Goal: Task Accomplishment & Management: Manage account settings

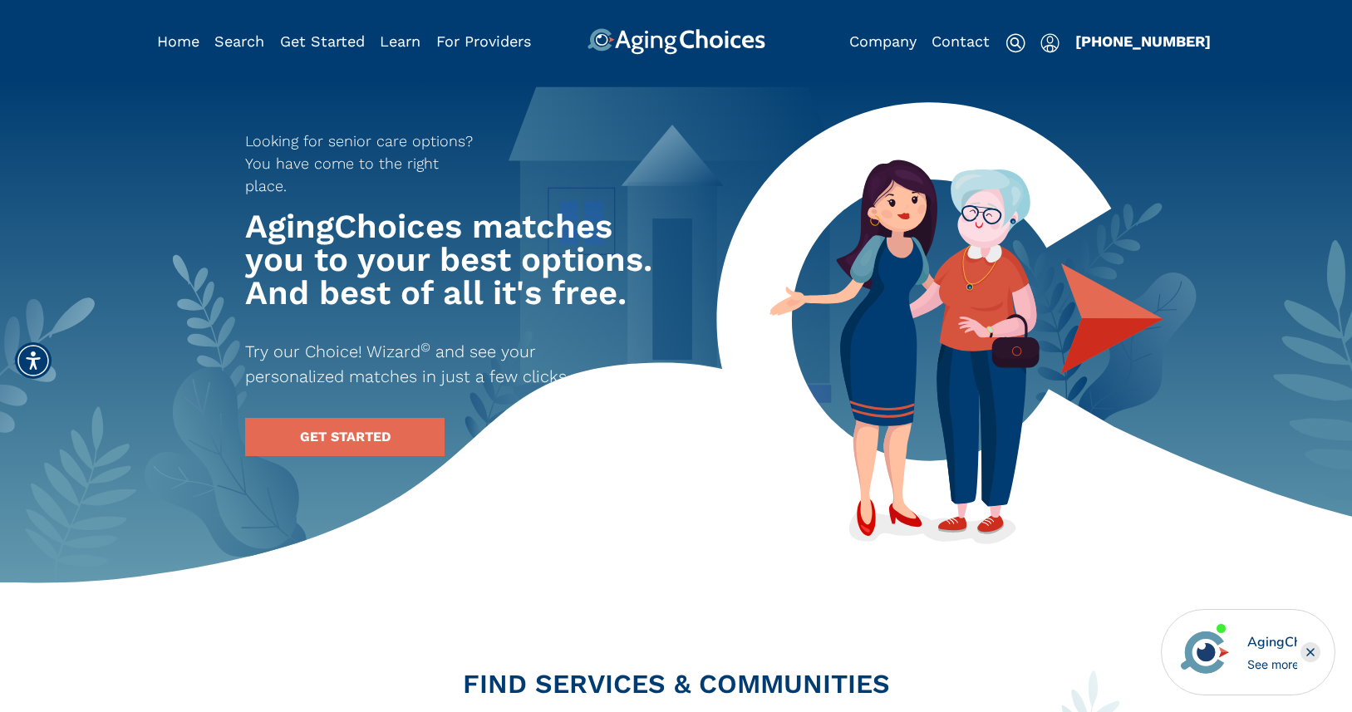
click at [1058, 47] on img "Popover trigger" at bounding box center [1049, 43] width 19 height 20
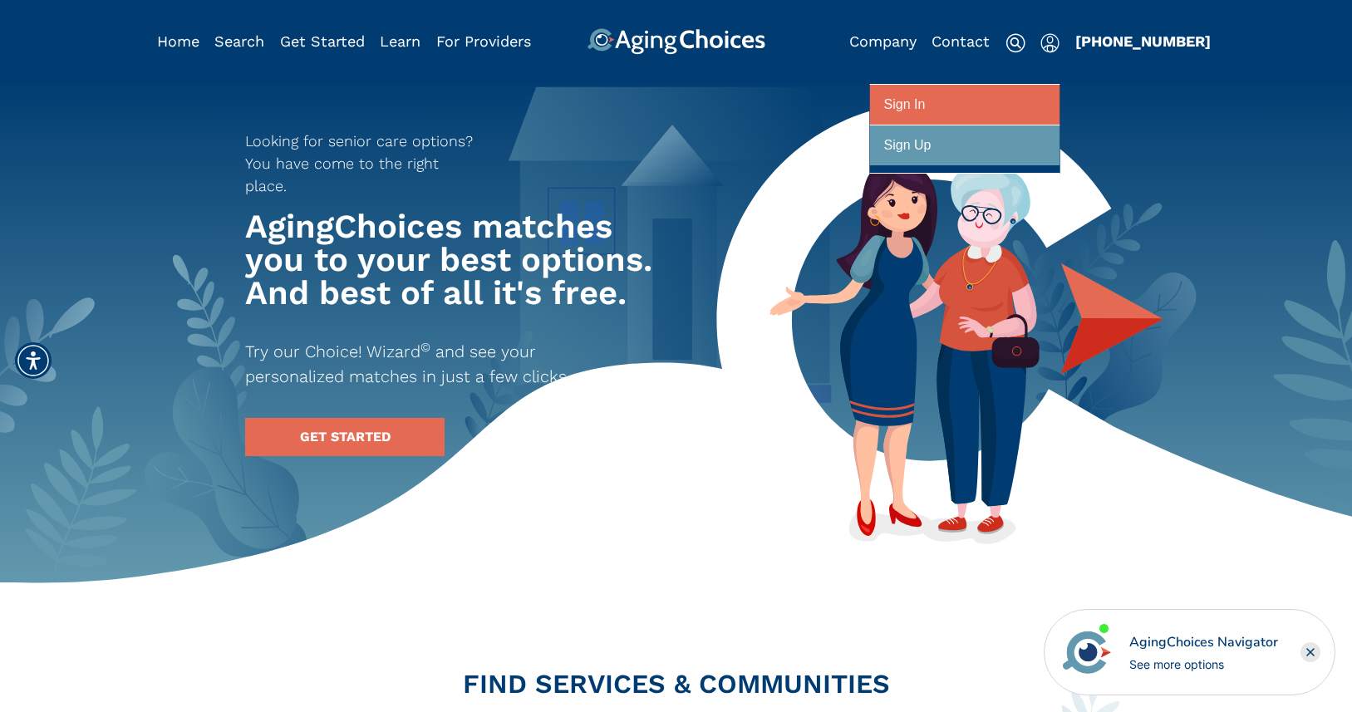
click at [994, 107] on div at bounding box center [964, 105] width 161 height 31
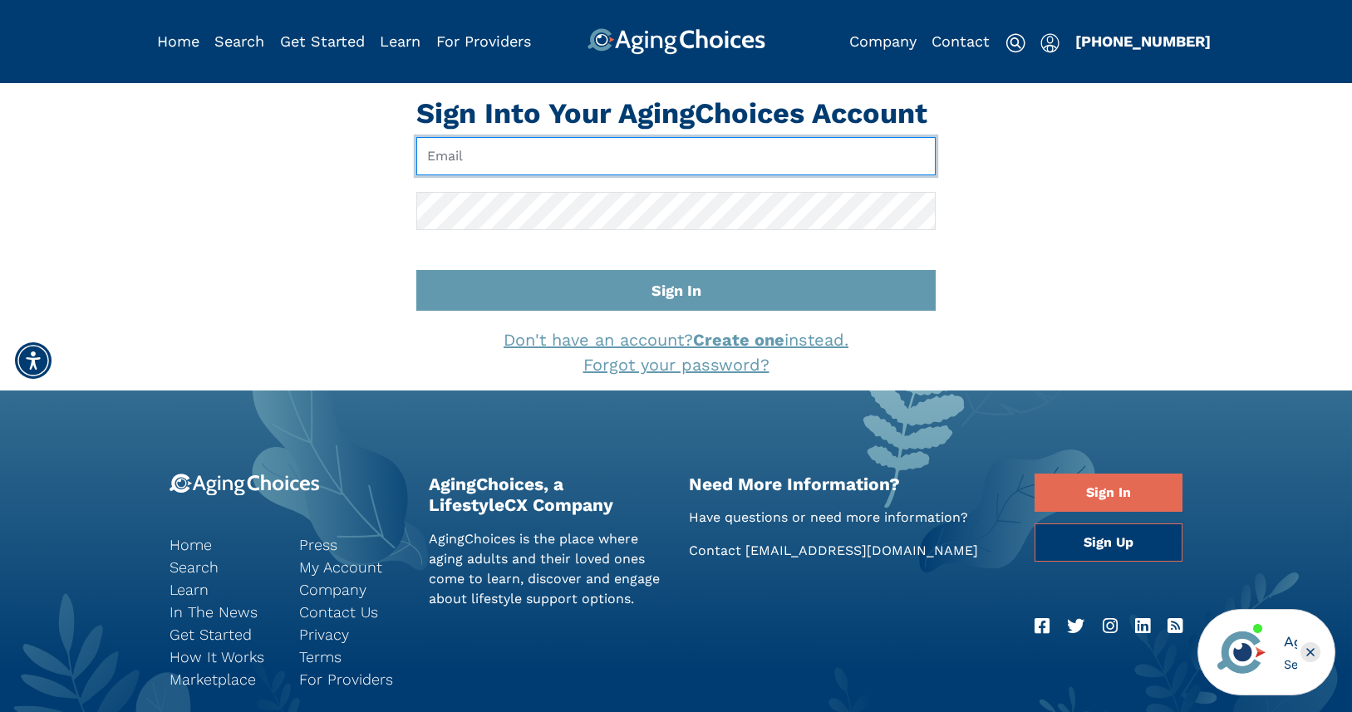
click at [634, 160] on input "Email" at bounding box center [675, 156] width 519 height 38
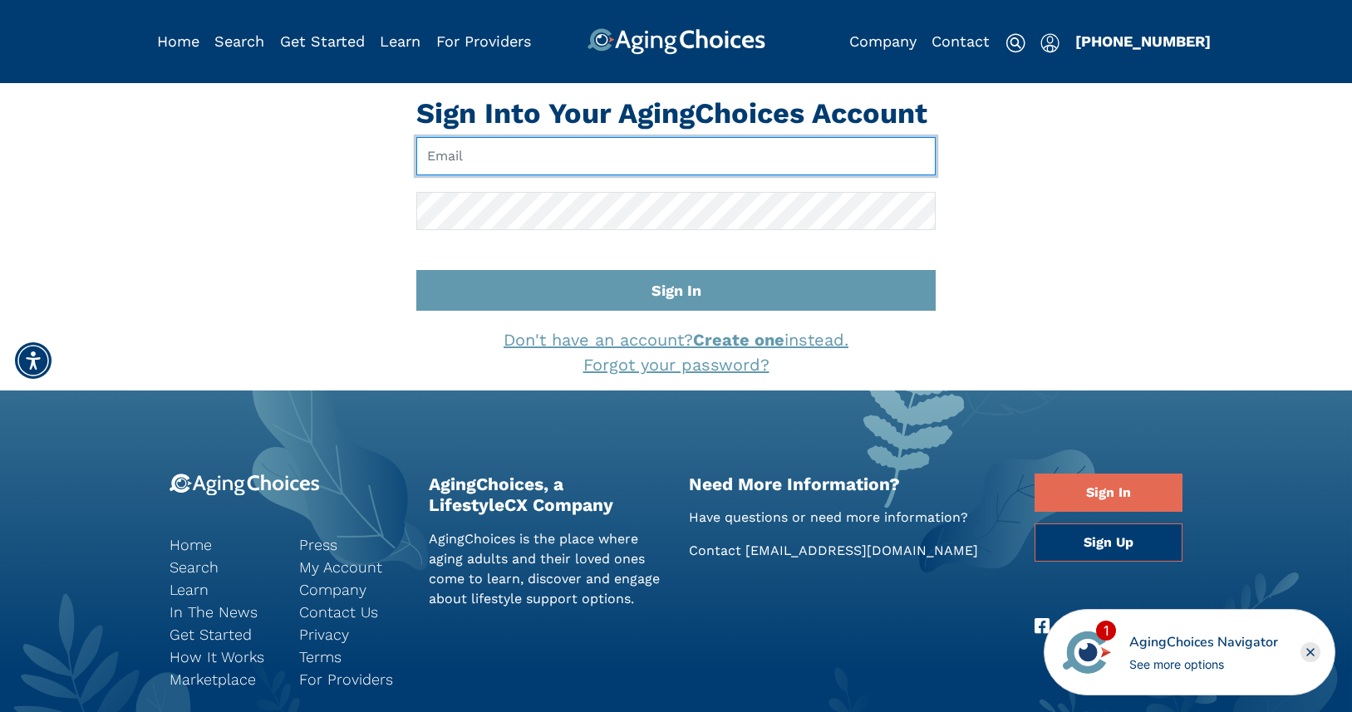
type input "[EMAIL_ADDRESS][DOMAIN_NAME]"
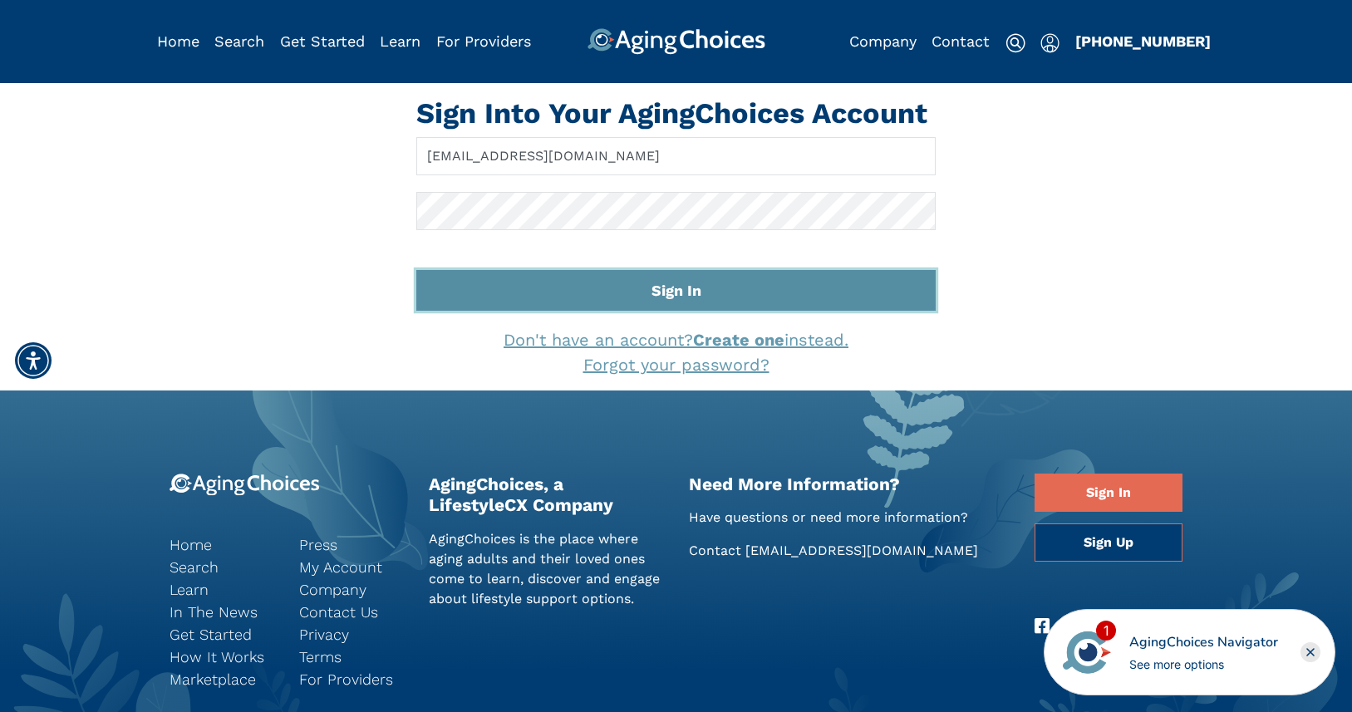
click at [668, 290] on button "Sign In" at bounding box center [675, 290] width 519 height 41
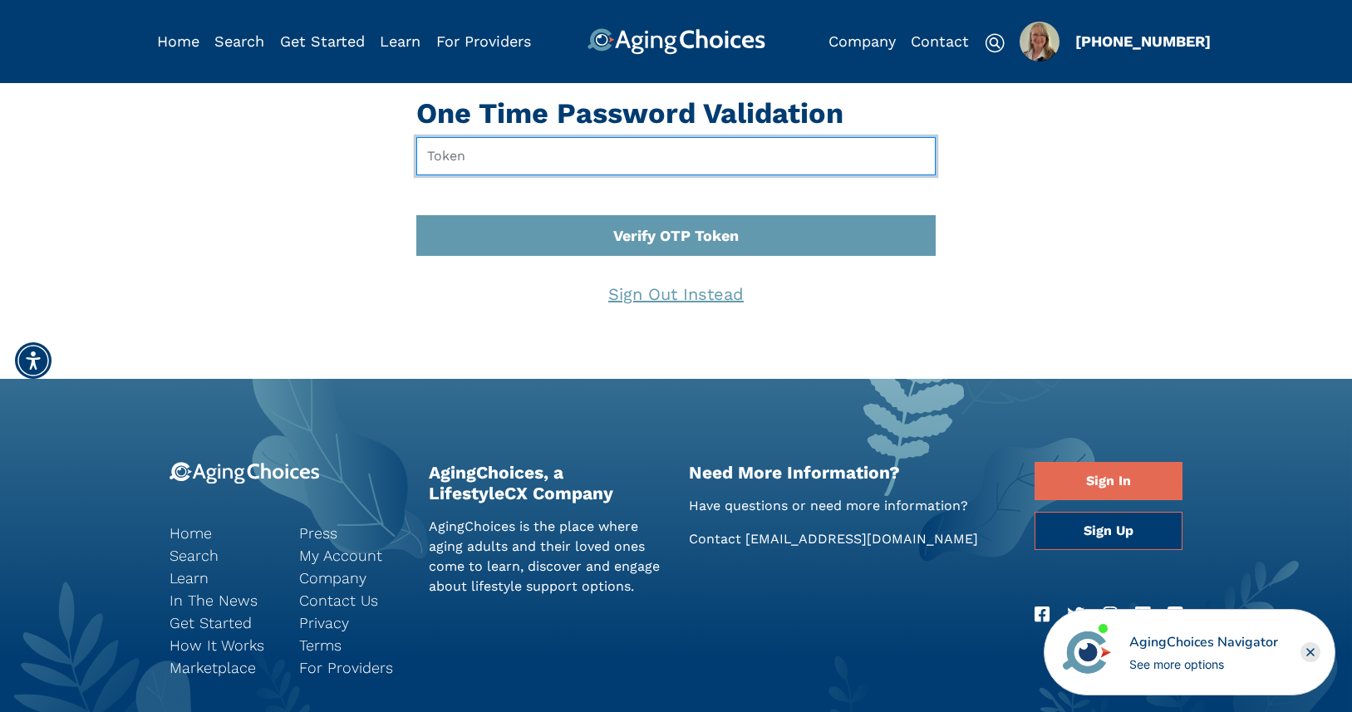
click at [440, 164] on input "text" at bounding box center [675, 156] width 519 height 38
type input "080247"
click at [416, 215] on button "Verify OTP Token" at bounding box center [675, 235] width 519 height 41
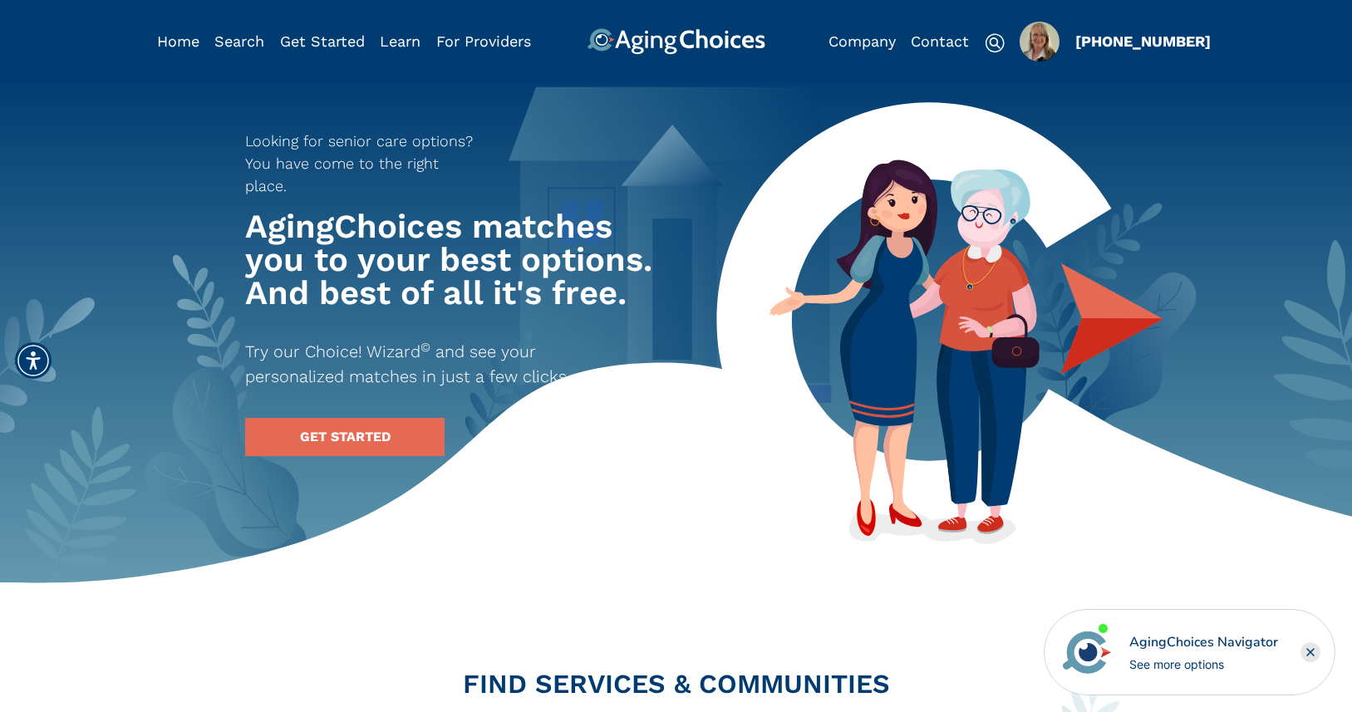
click at [1040, 55] on img "Popover trigger" at bounding box center [1040, 42] width 40 height 40
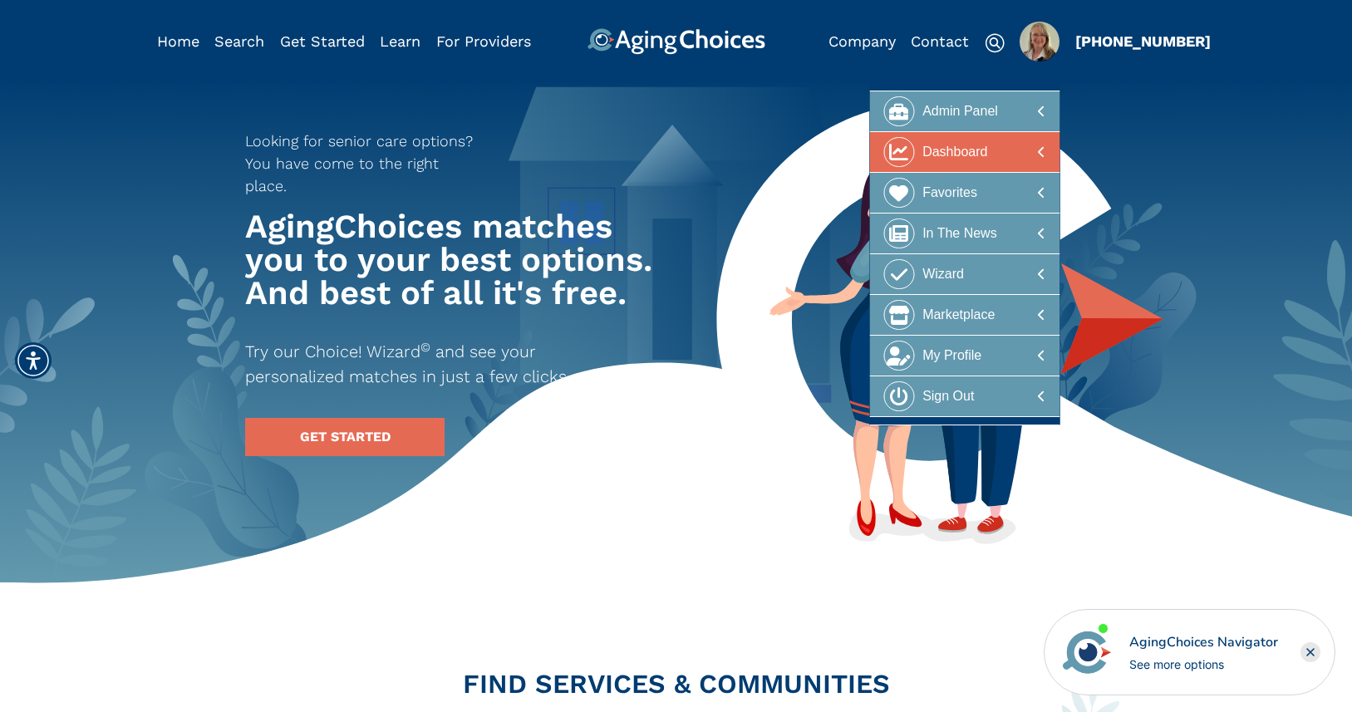
click at [997, 154] on div at bounding box center [964, 152] width 161 height 31
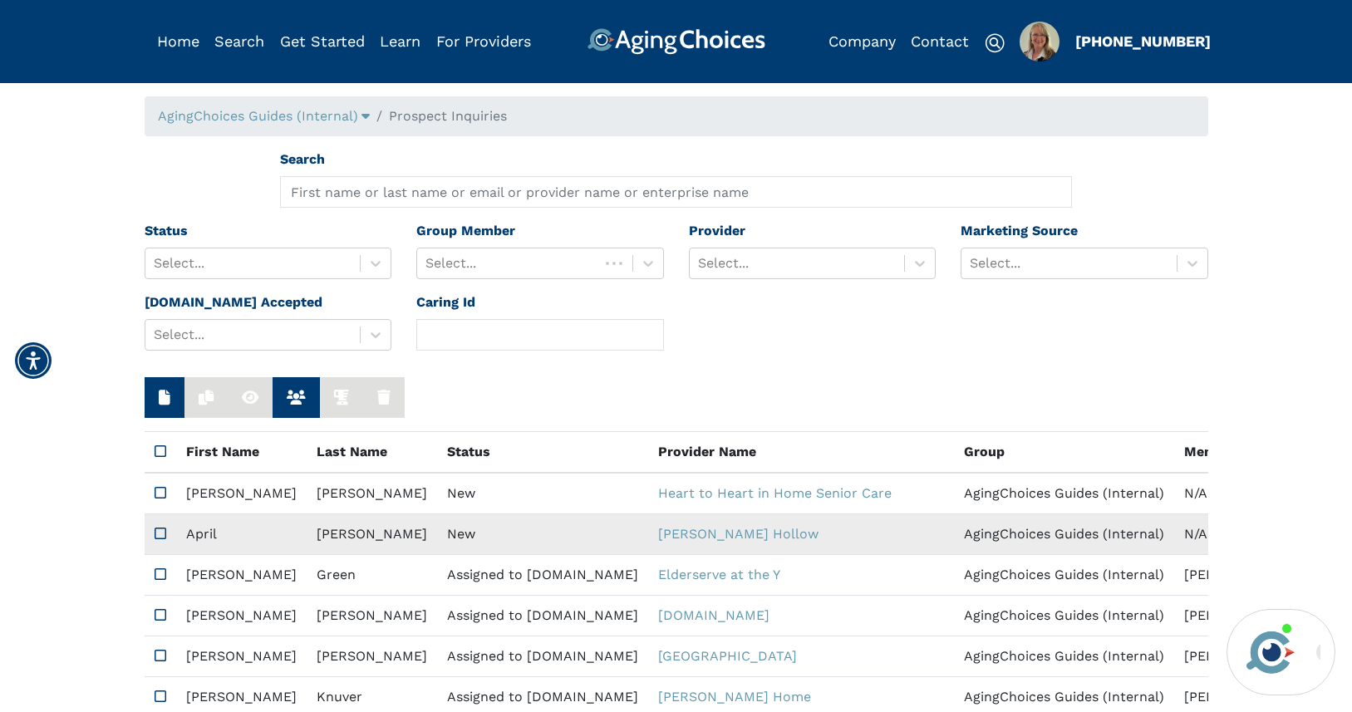
click at [437, 535] on td "New" at bounding box center [542, 534] width 211 height 41
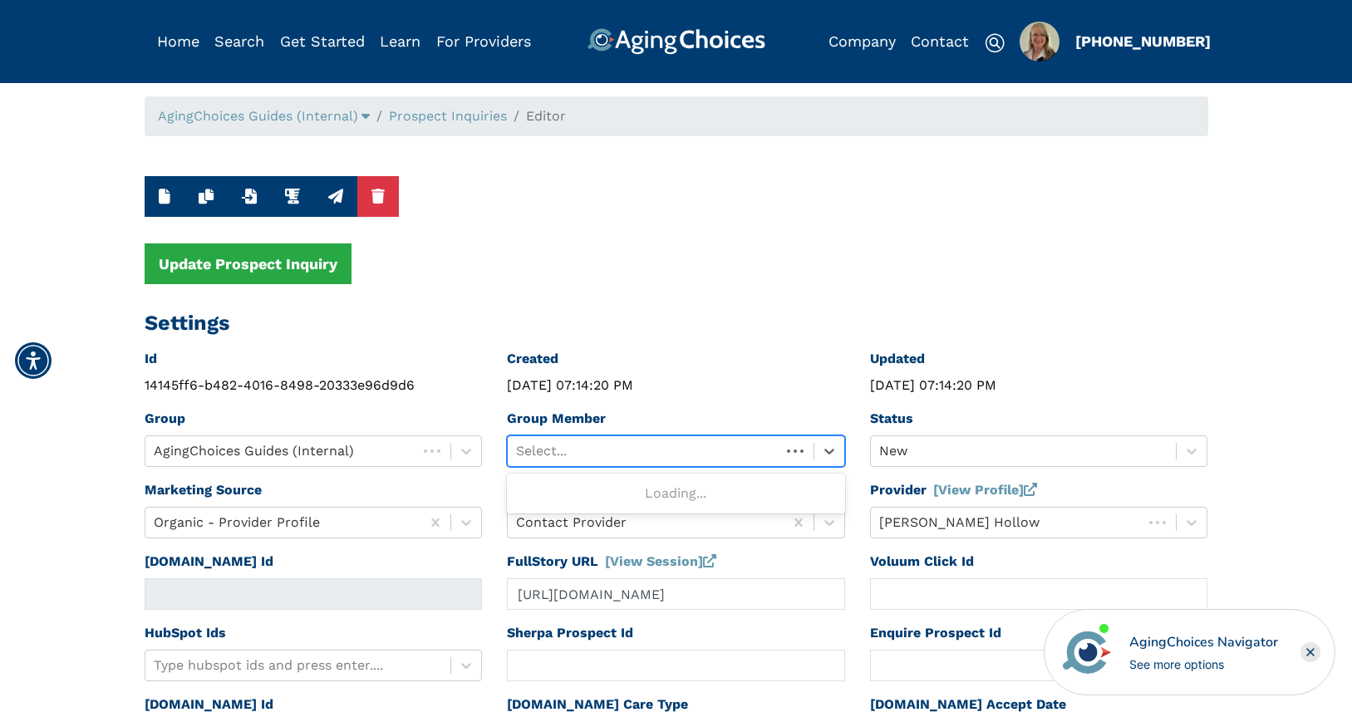
click at [594, 450] on div at bounding box center [644, 451] width 256 height 23
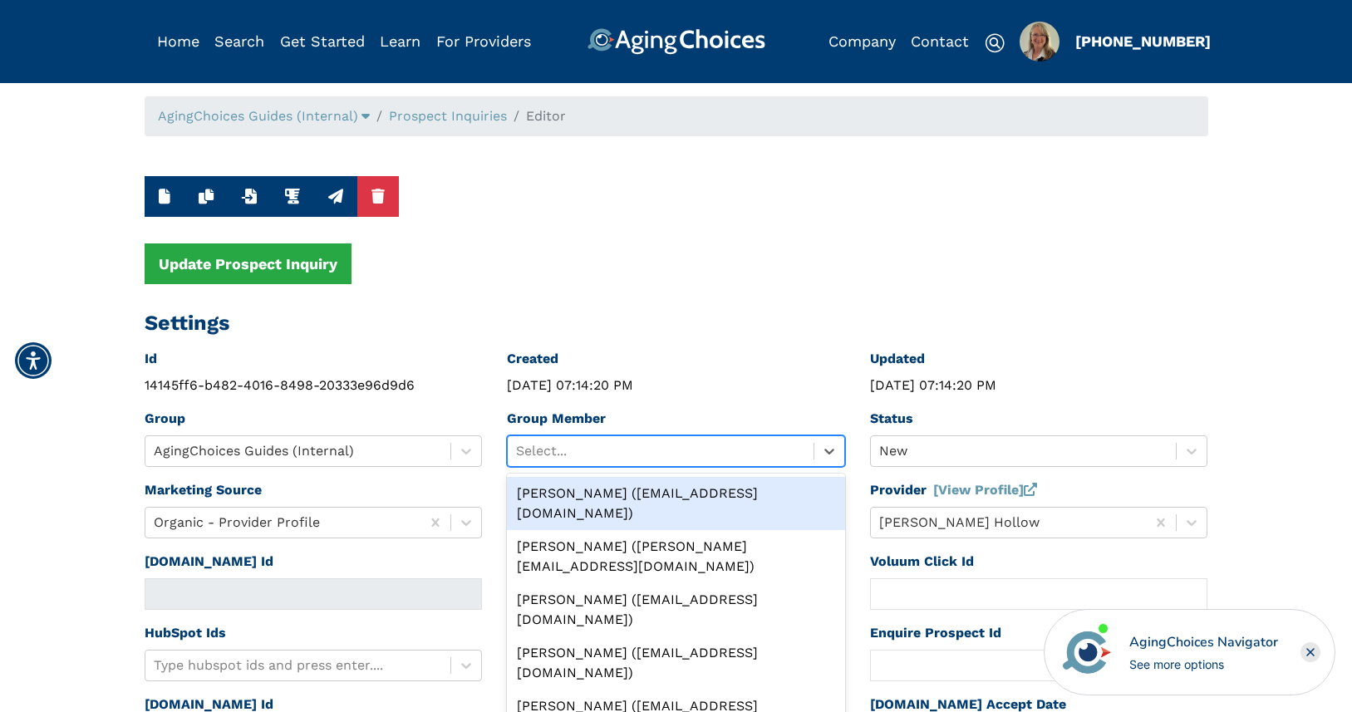
click at [594, 492] on div "Peggy Wilcox (pwilcox@lifestylecx.com)" at bounding box center [676, 503] width 338 height 53
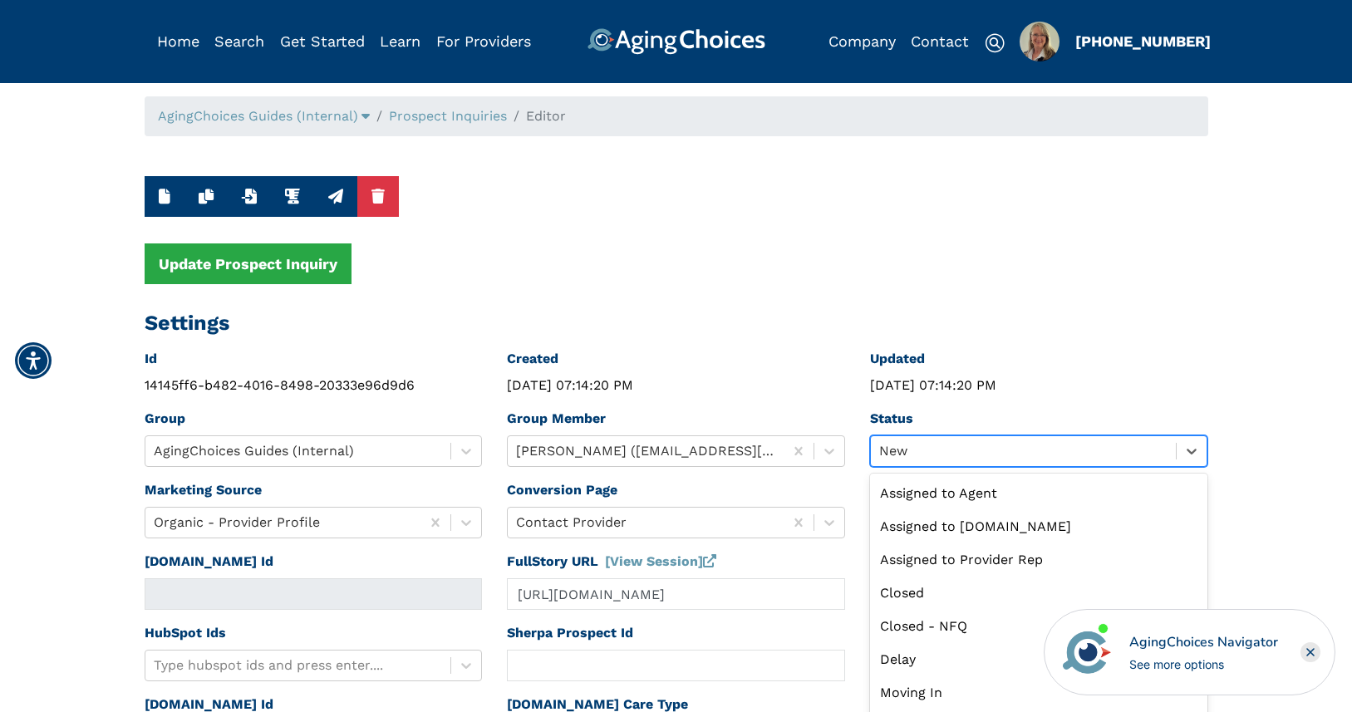
click at [915, 450] on div "New" at bounding box center [1024, 451] width 306 height 30
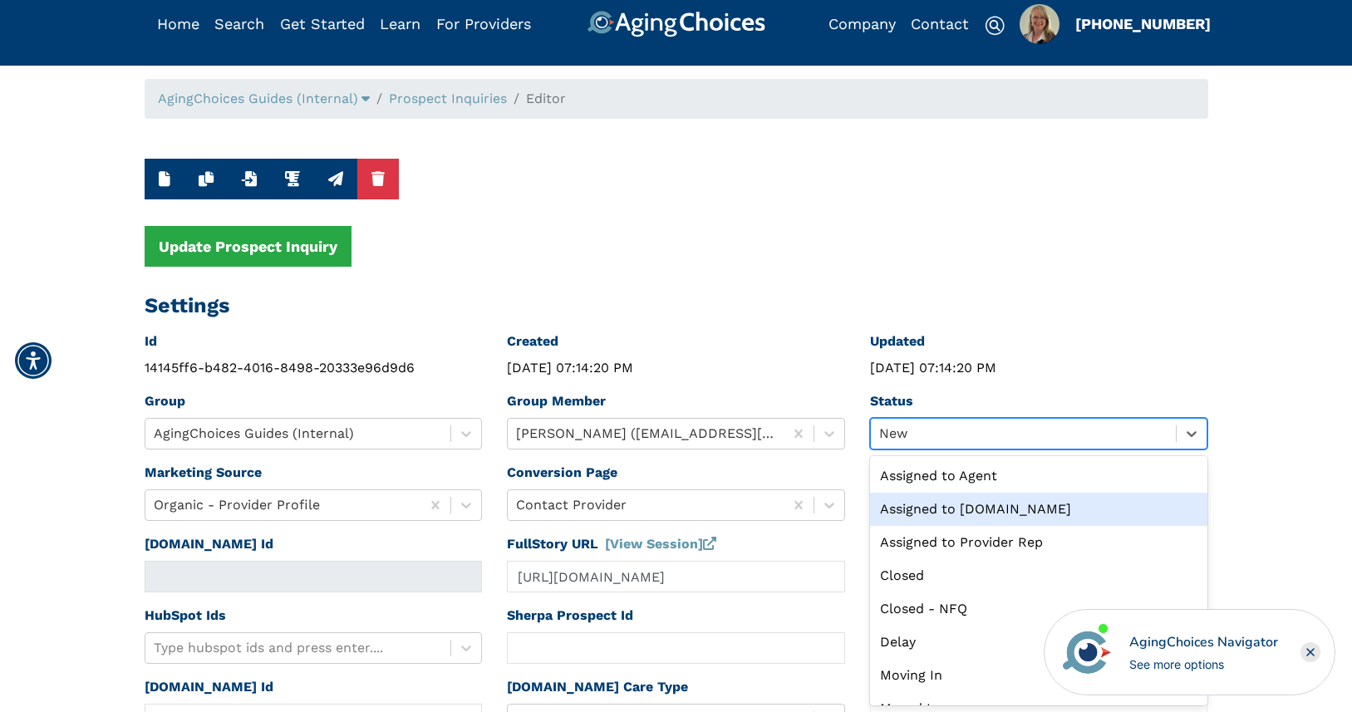
click at [968, 505] on div "Assigned to Caring.com" at bounding box center [1039, 509] width 338 height 33
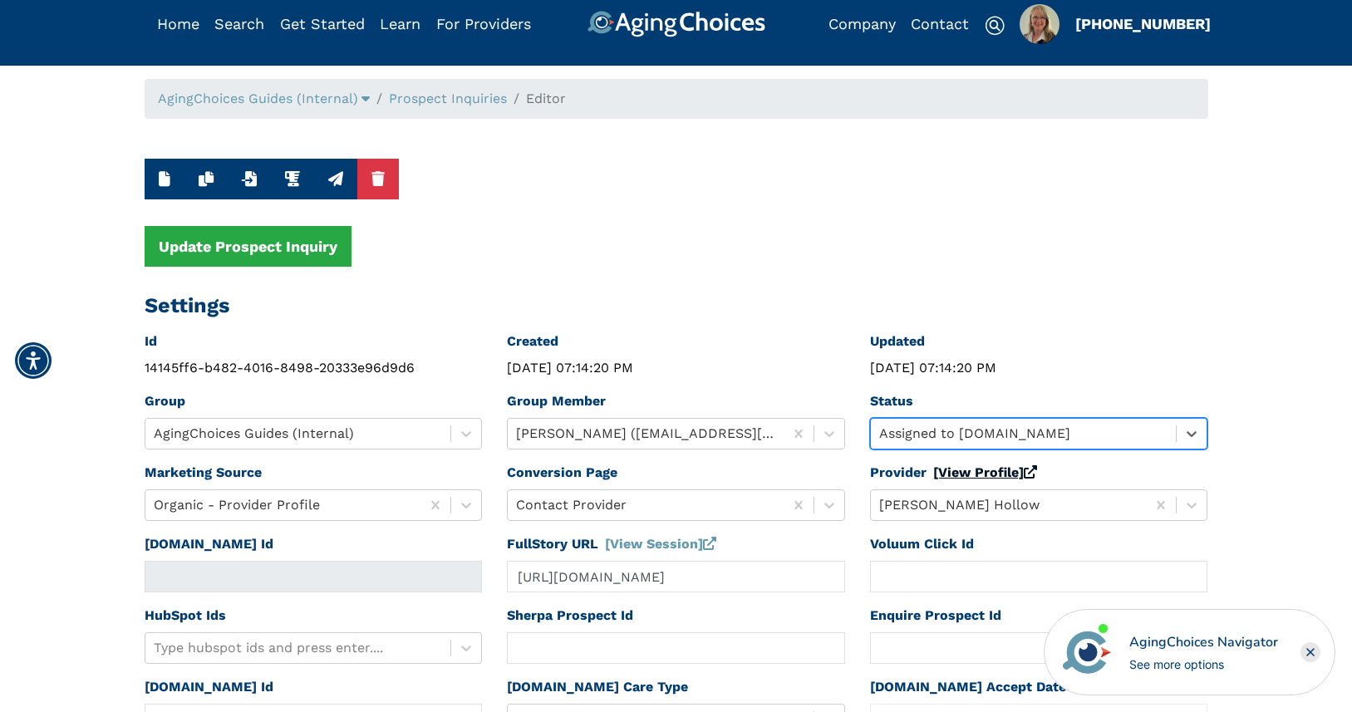
click at [969, 472] on link "[View Profile]" at bounding box center [985, 473] width 104 height 16
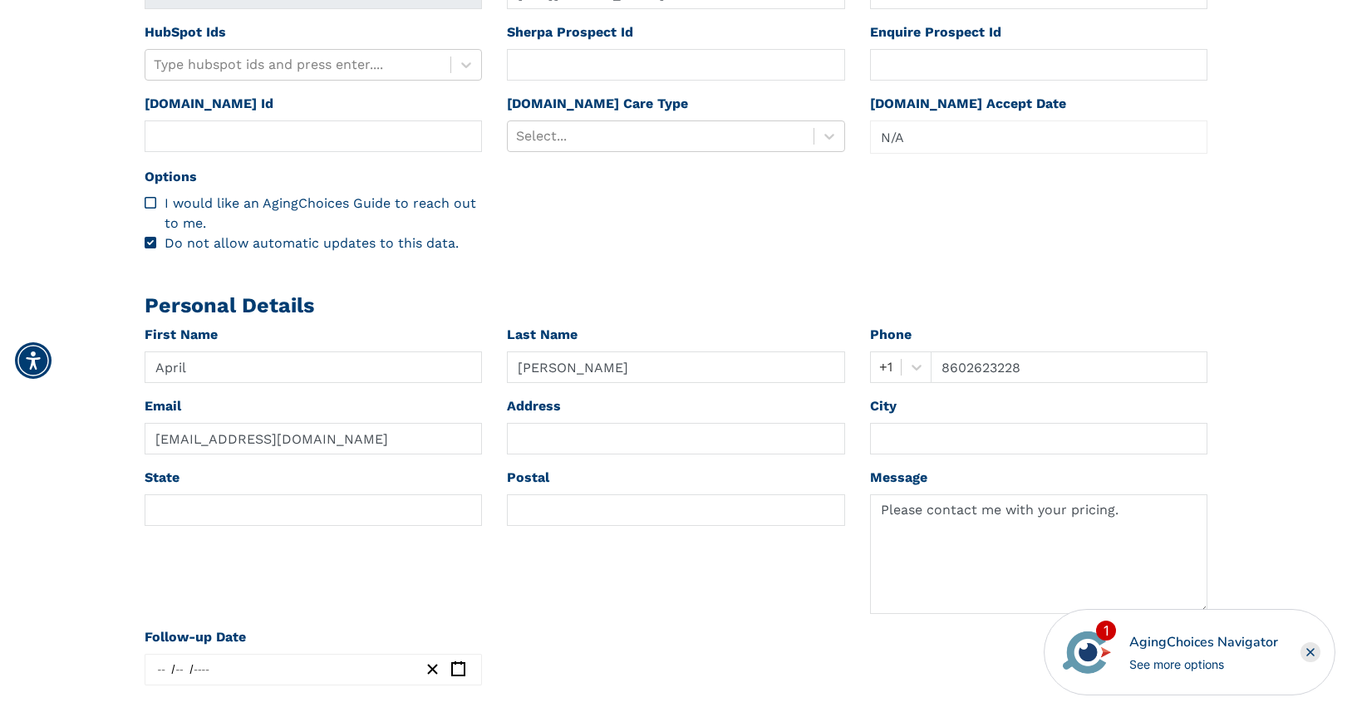
scroll to position [603, 0]
click at [585, 139] on div at bounding box center [660, 134] width 289 height 23
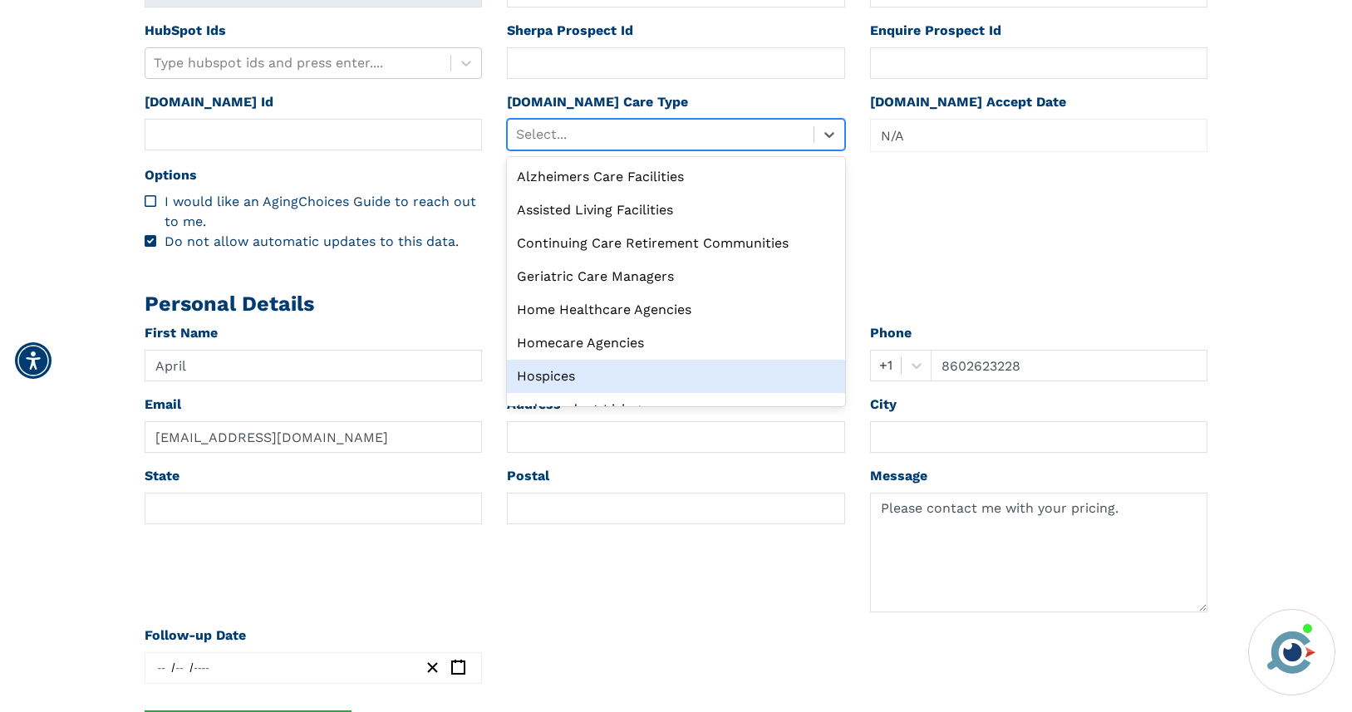
scroll to position [57, 0]
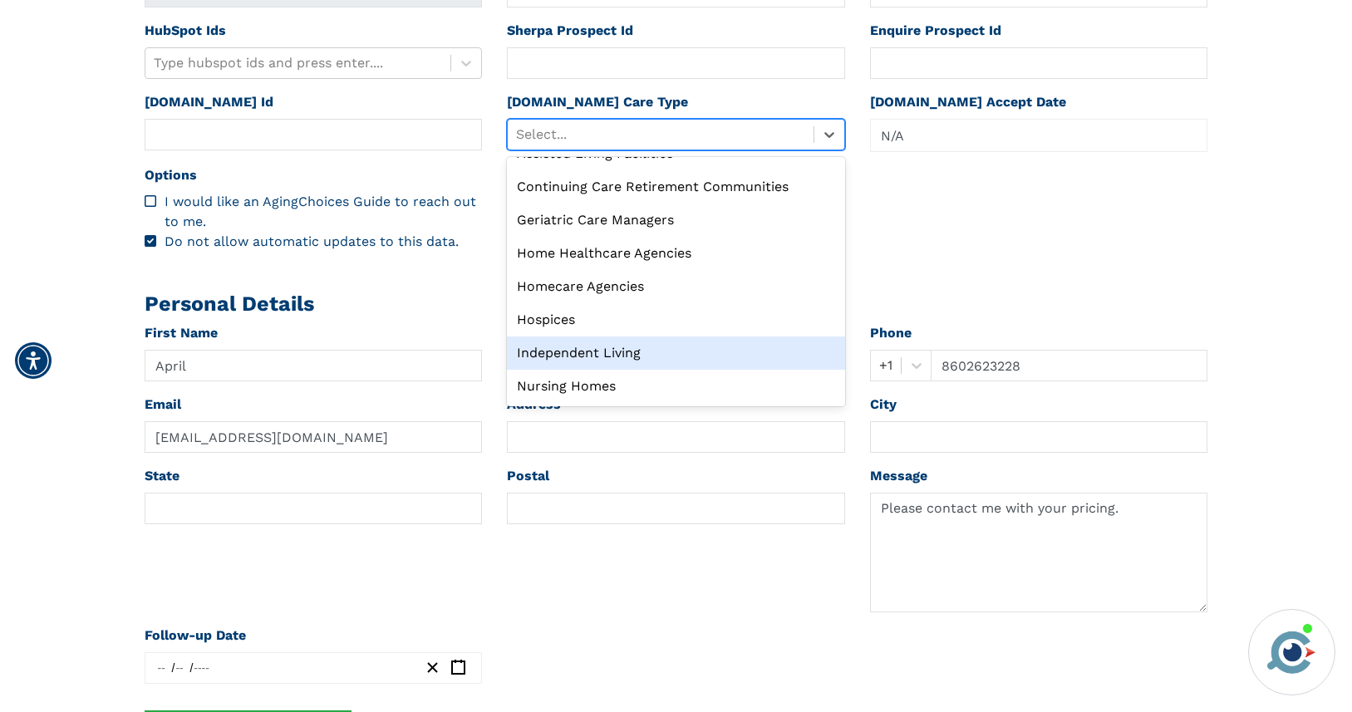
click at [579, 352] on div "Independent Living" at bounding box center [676, 353] width 338 height 33
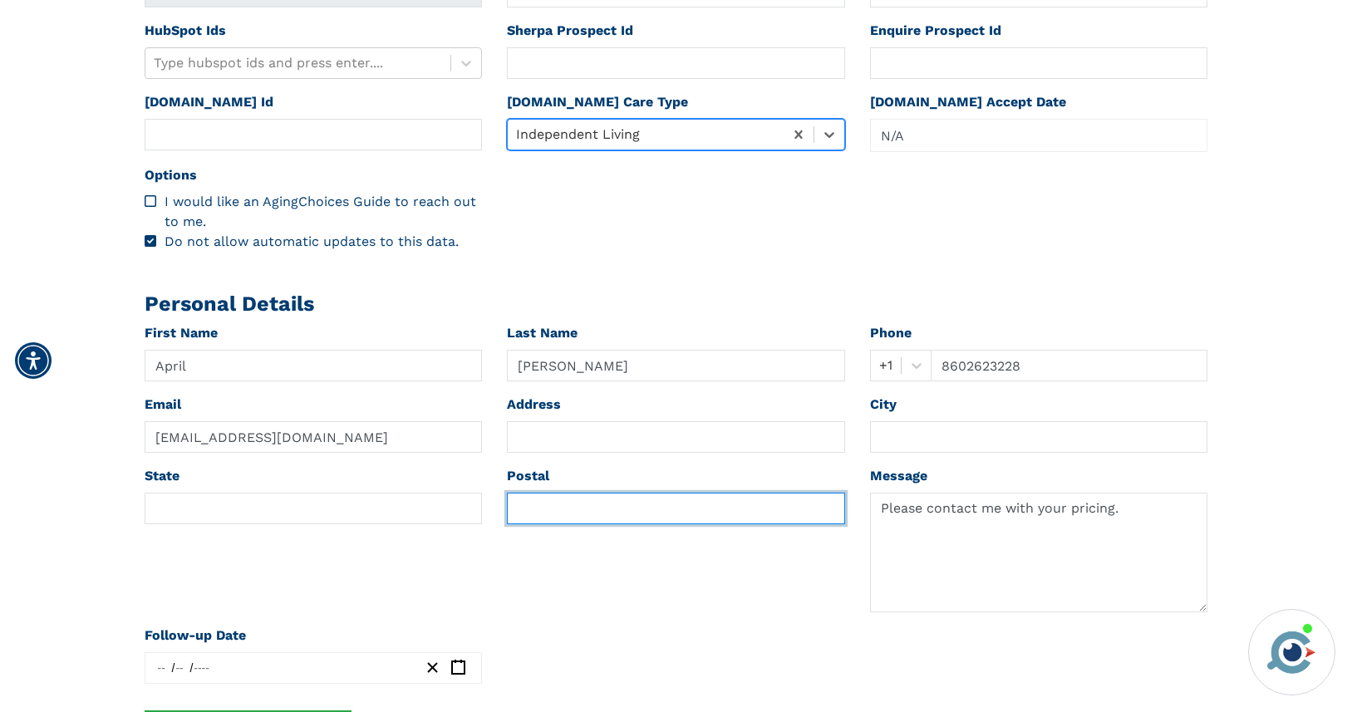
click at [532, 509] on input "text" at bounding box center [676, 509] width 338 height 32
paste input "06457"
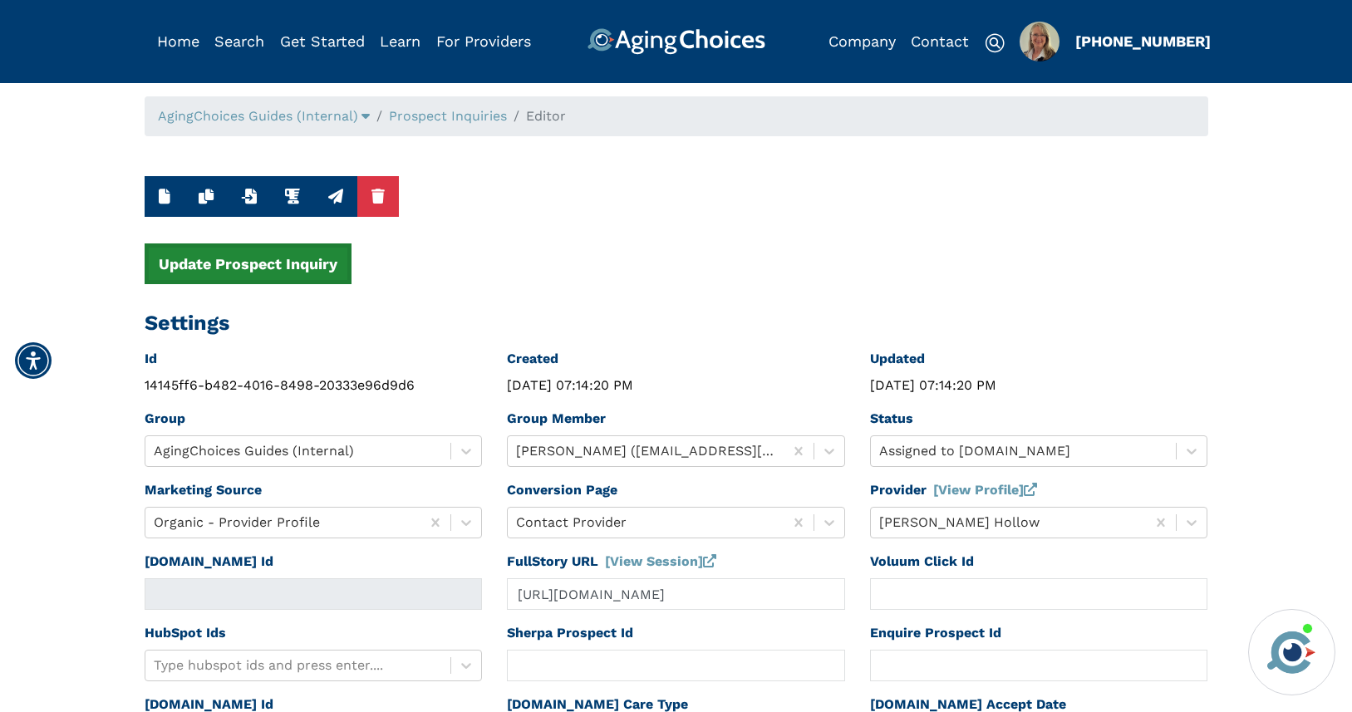
type input "06457"
click at [305, 271] on button "Update Prospect Inquiry" at bounding box center [248, 263] width 207 height 41
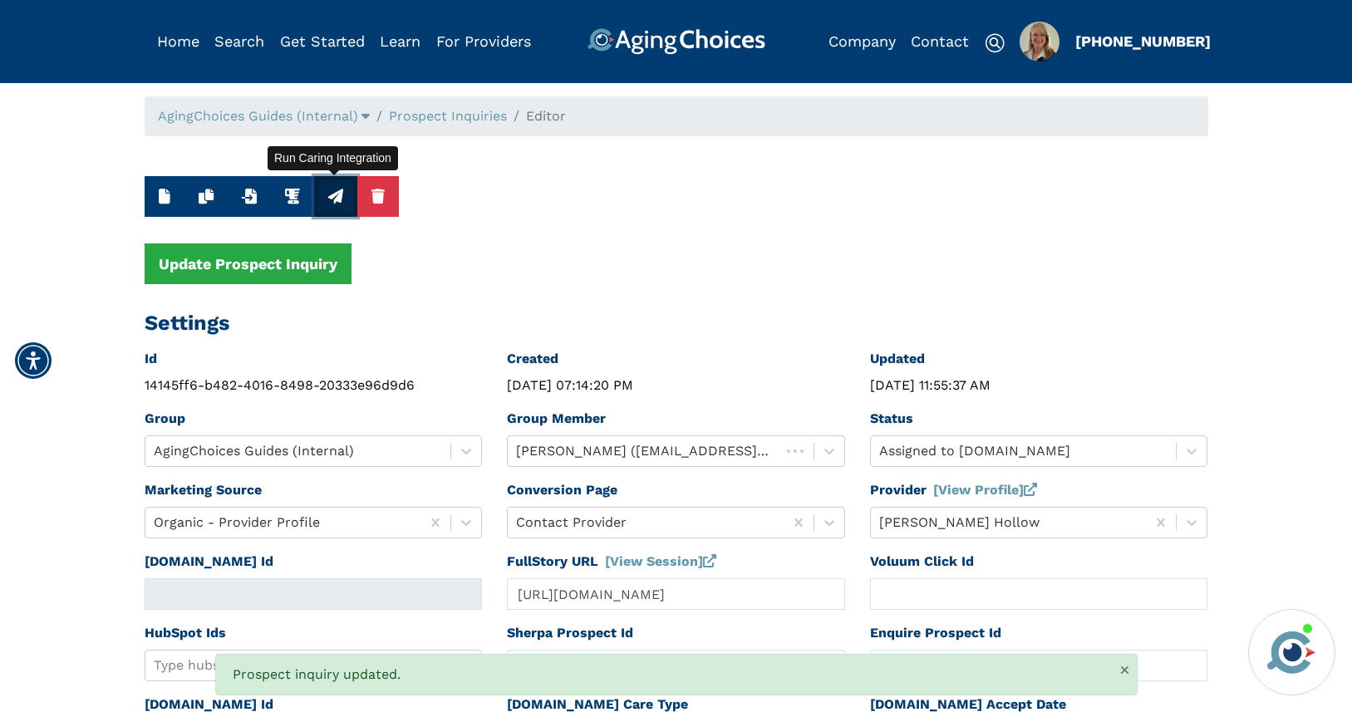
click at [331, 199] on icon "button" at bounding box center [335, 196] width 15 height 15
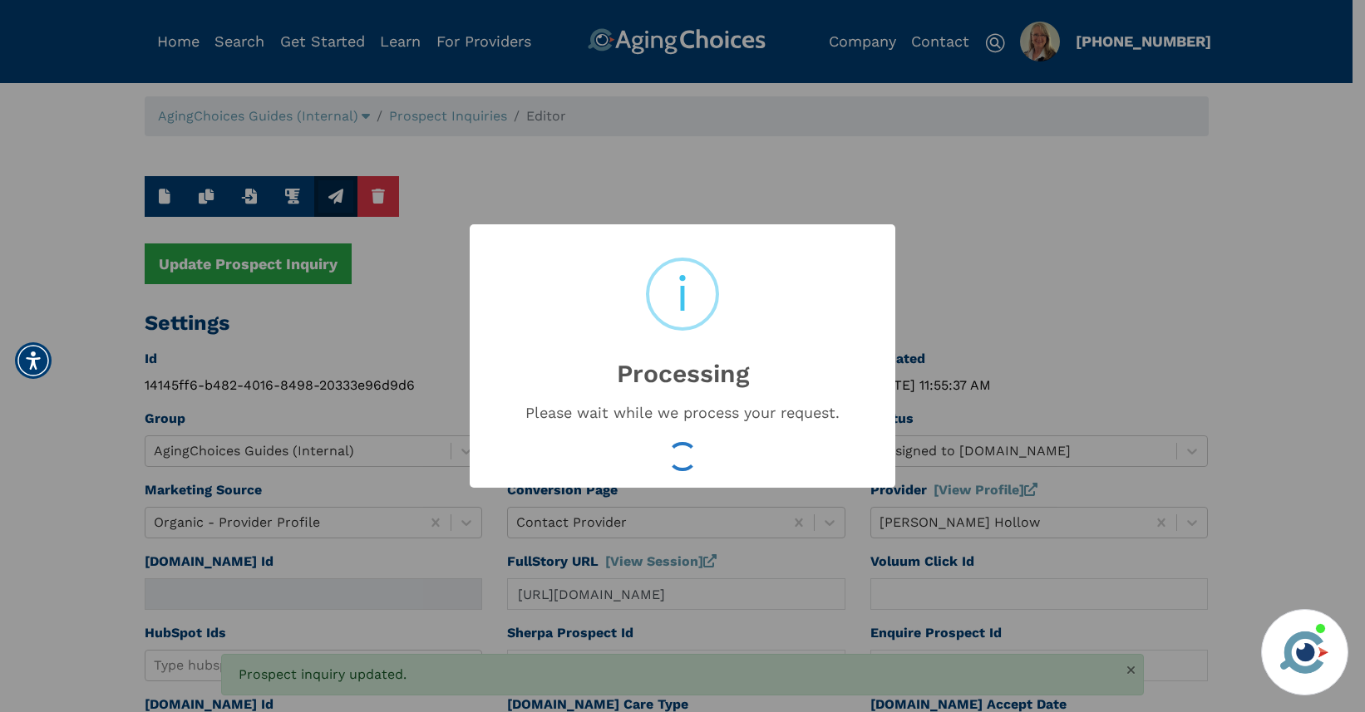
type input "16609886"
type input "Sep 17, 2025 11:55:39 AM"
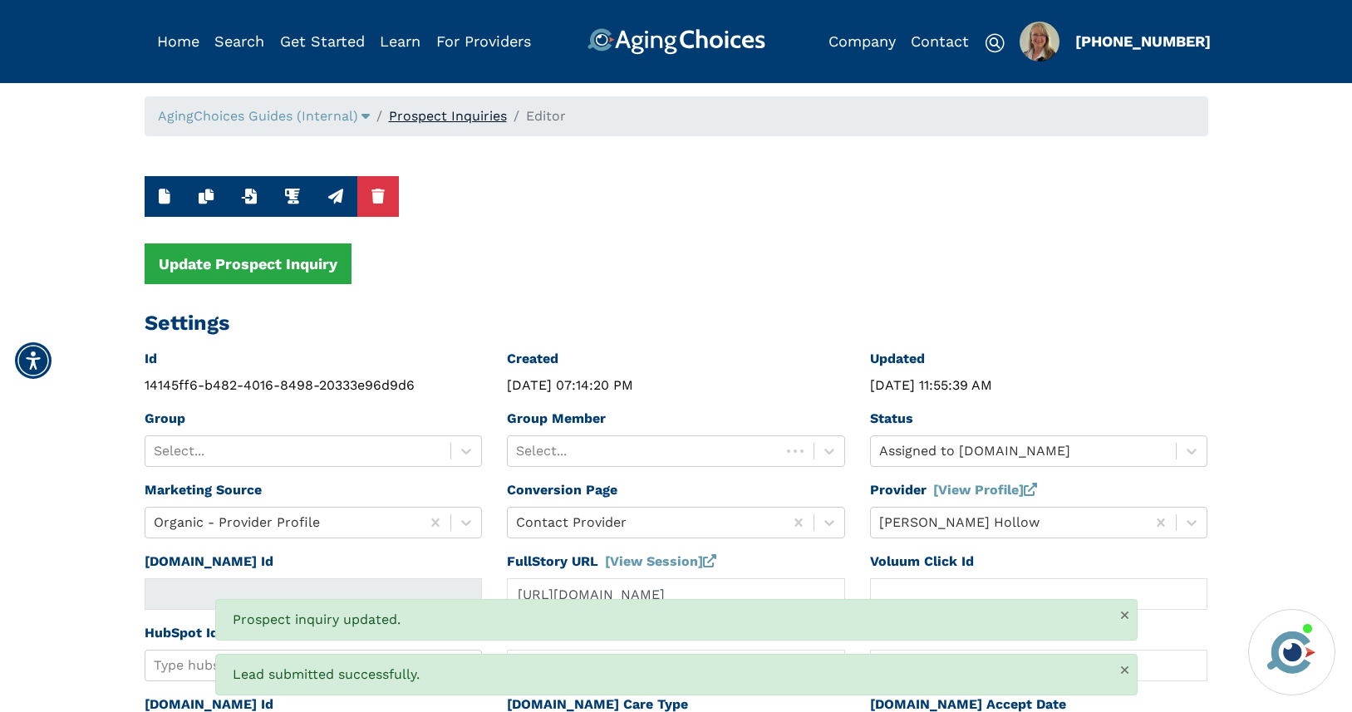
click at [462, 111] on link "Prospect Inquiries" at bounding box center [448, 116] width 118 height 16
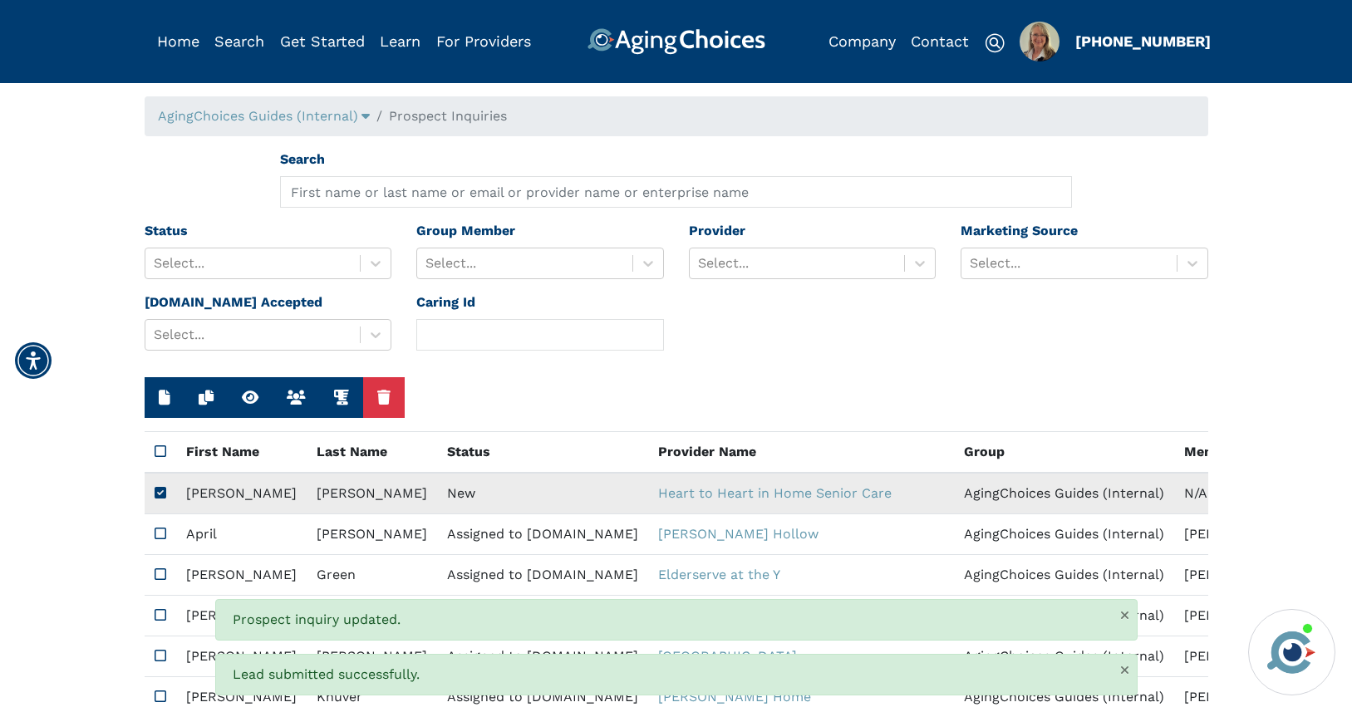
click at [437, 489] on td "New" at bounding box center [542, 494] width 211 height 42
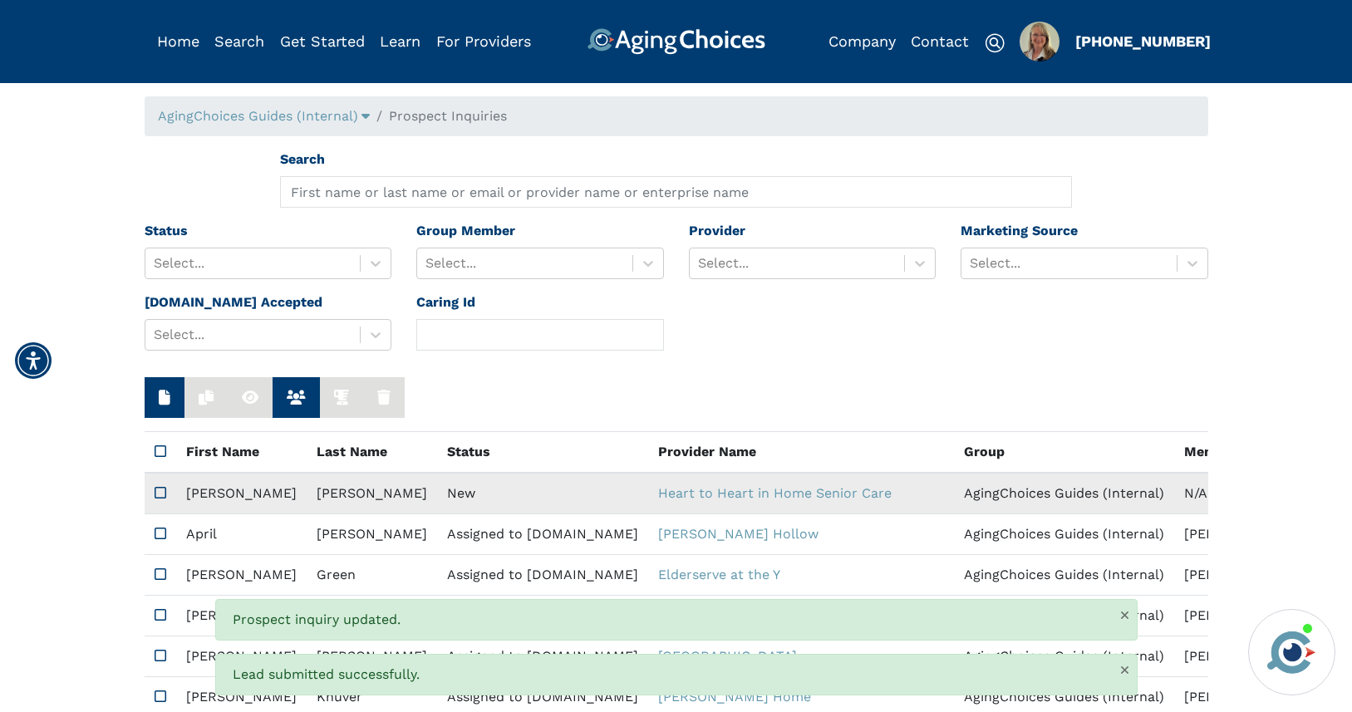
click at [437, 489] on td "New" at bounding box center [542, 494] width 211 height 42
type input "https://app.fullstory.com/ui/KWY46/session/b062529e-9ed5-4a80-adb5-cd3099c8f77f…"
type input "N/A"
type input "Lisa"
type input "Harper"
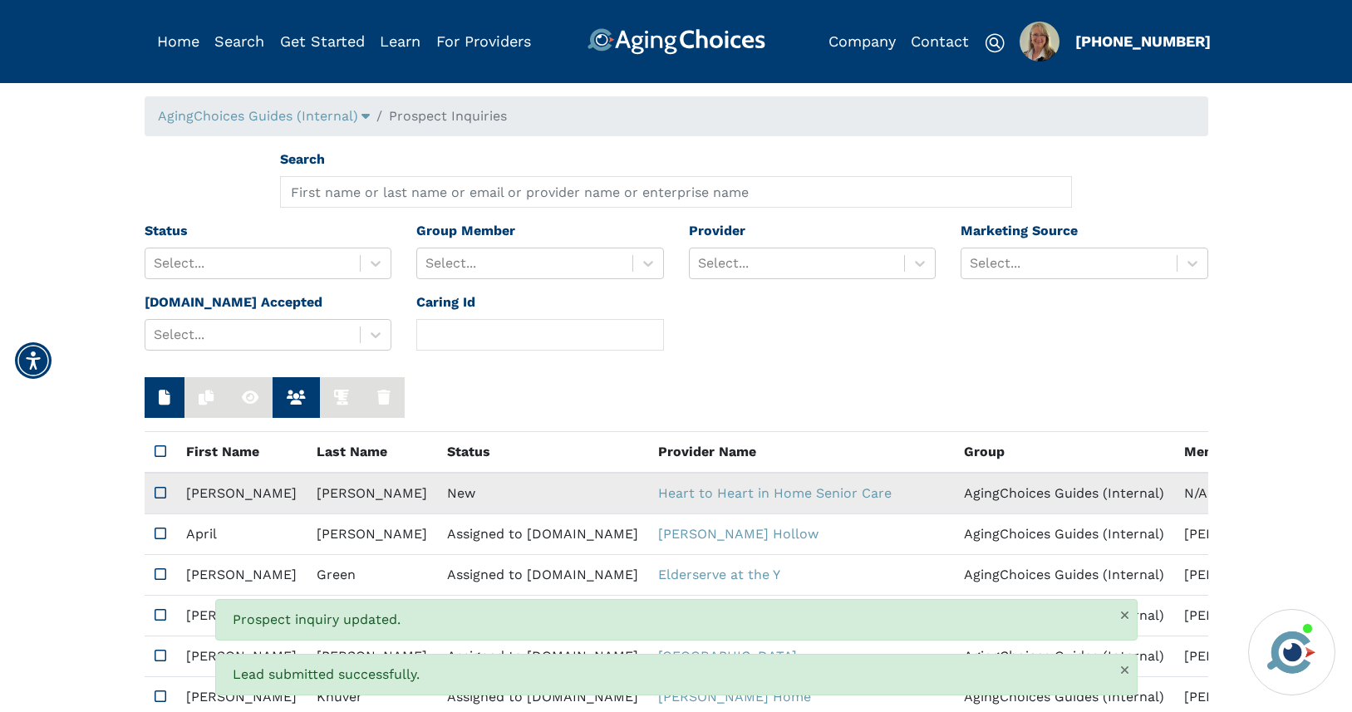
type input "850-528-2543"
type input "lisaharper918@gmail.com"
type textarea "Please contact me at the above information."
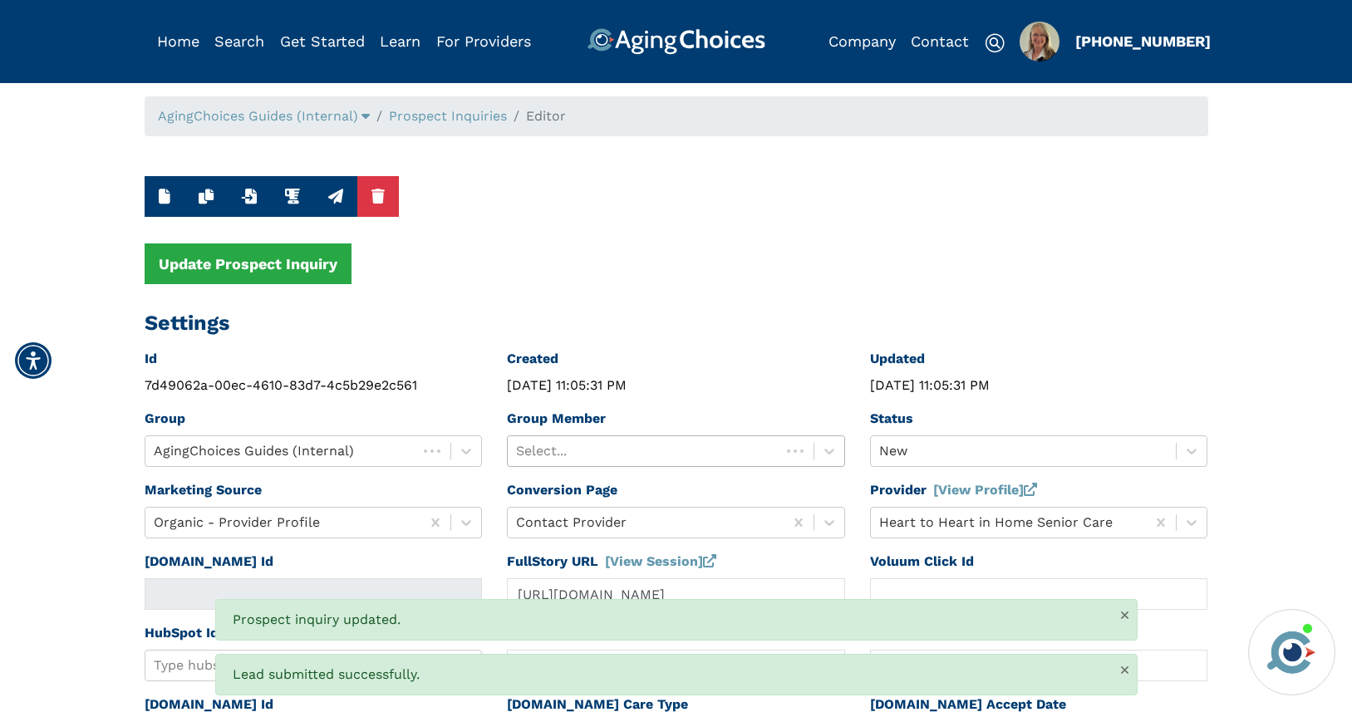
click at [617, 454] on div at bounding box center [644, 451] width 256 height 23
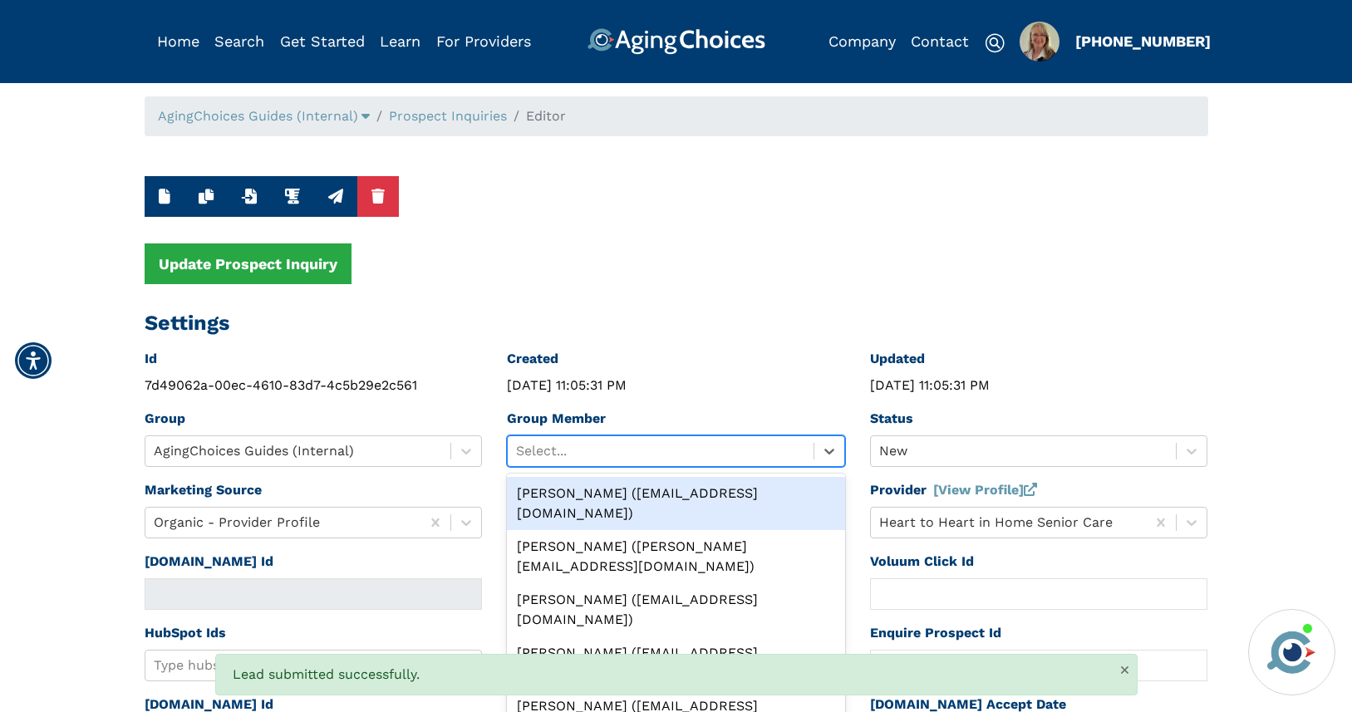
click at [617, 489] on div "Peggy Wilcox (pwilcox@lifestylecx.com)" at bounding box center [676, 503] width 338 height 53
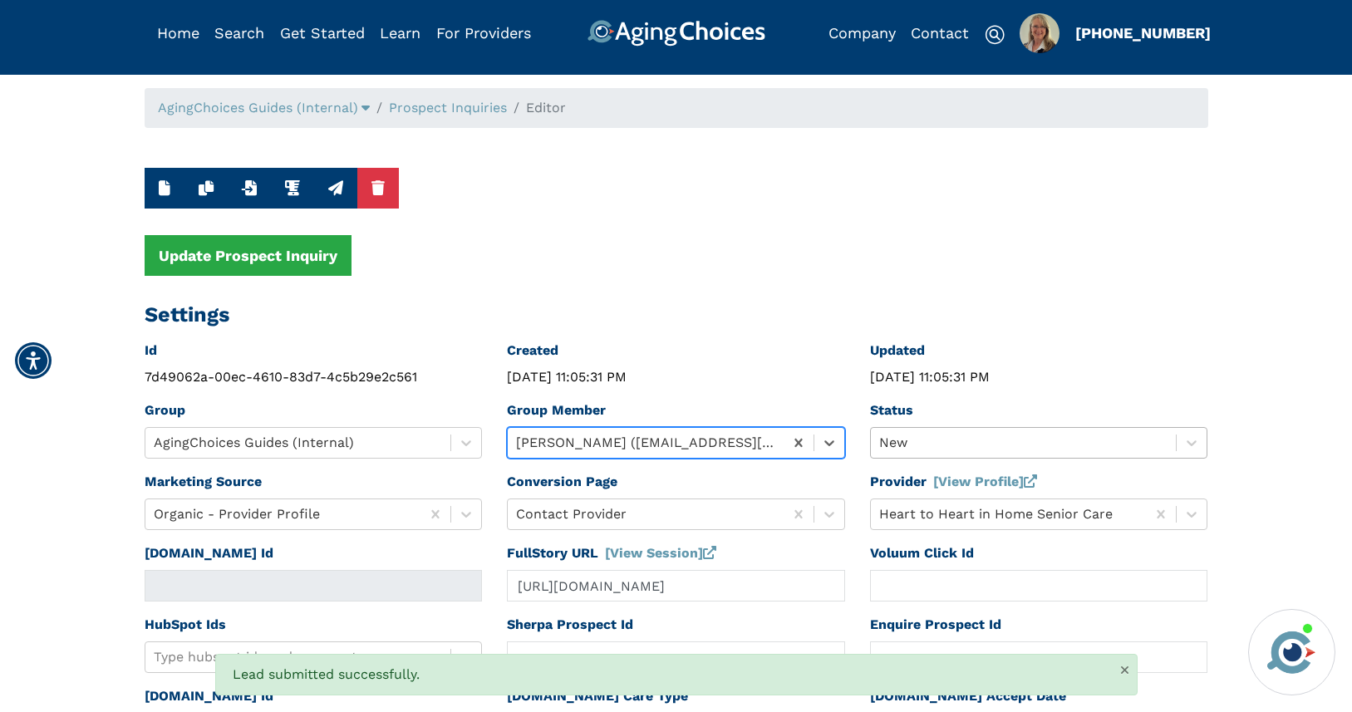
click at [897, 455] on div "Status New" at bounding box center [1039, 436] width 363 height 71
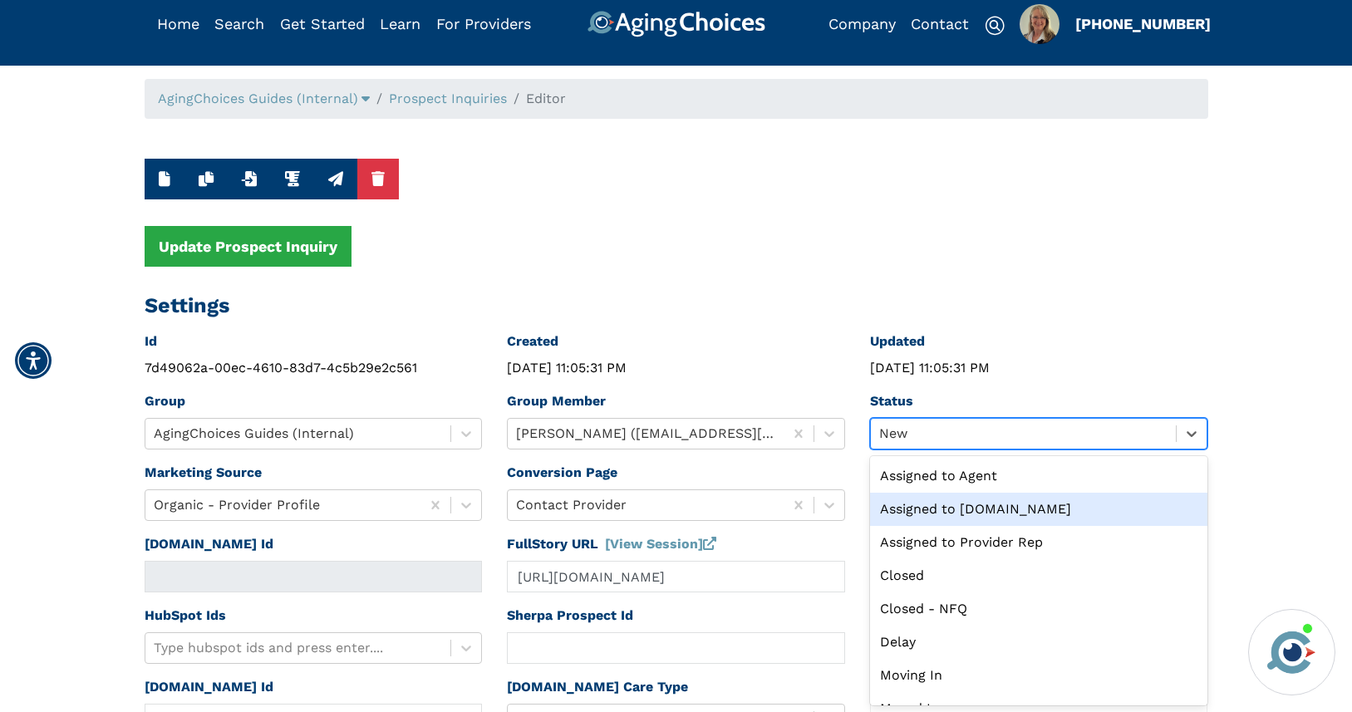
click at [907, 508] on div "Assigned to Caring.com" at bounding box center [1039, 509] width 338 height 33
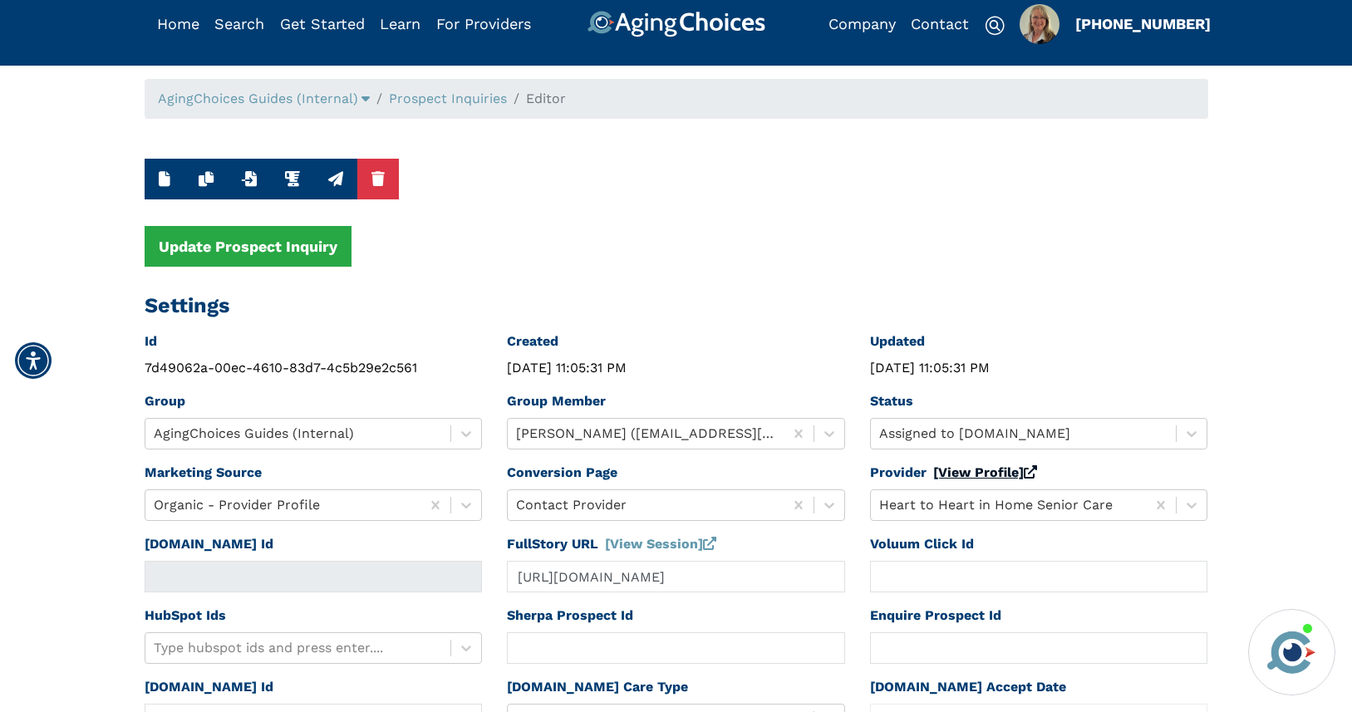
click at [948, 474] on link "[View Profile]" at bounding box center [985, 473] width 104 height 16
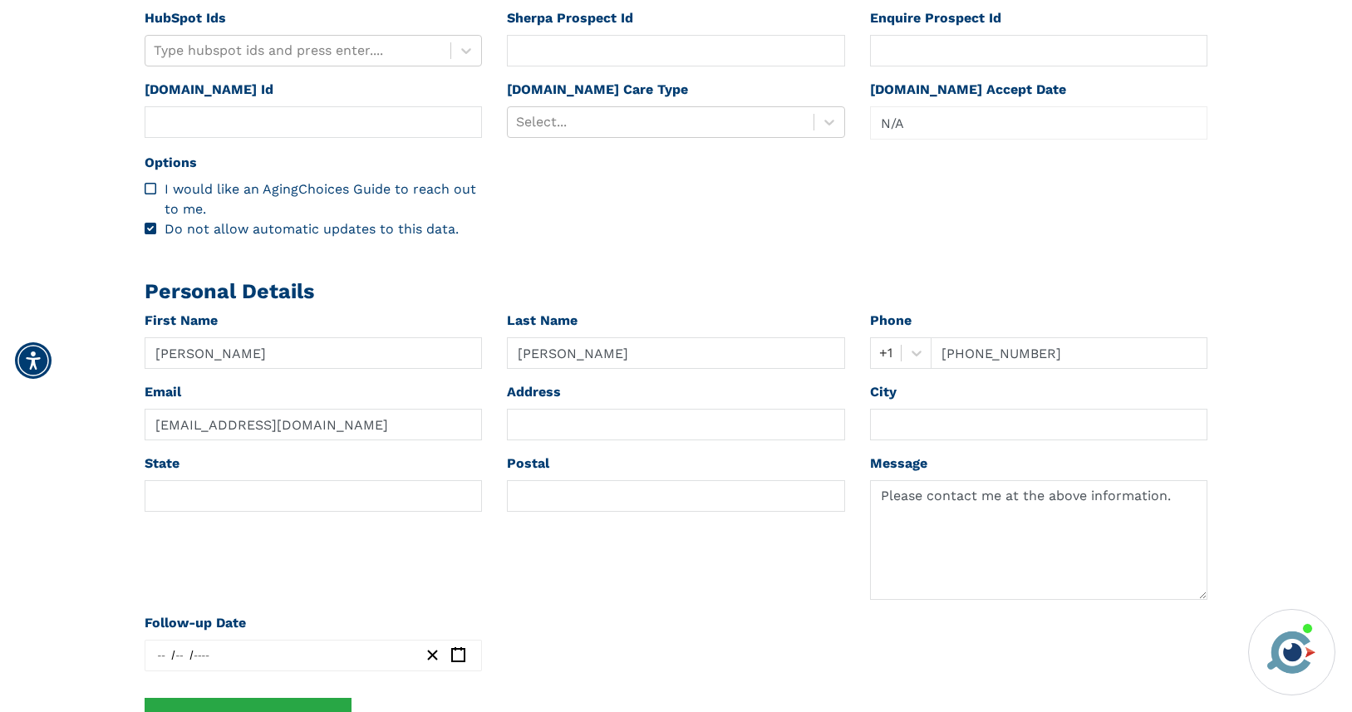
scroll to position [583, 0]
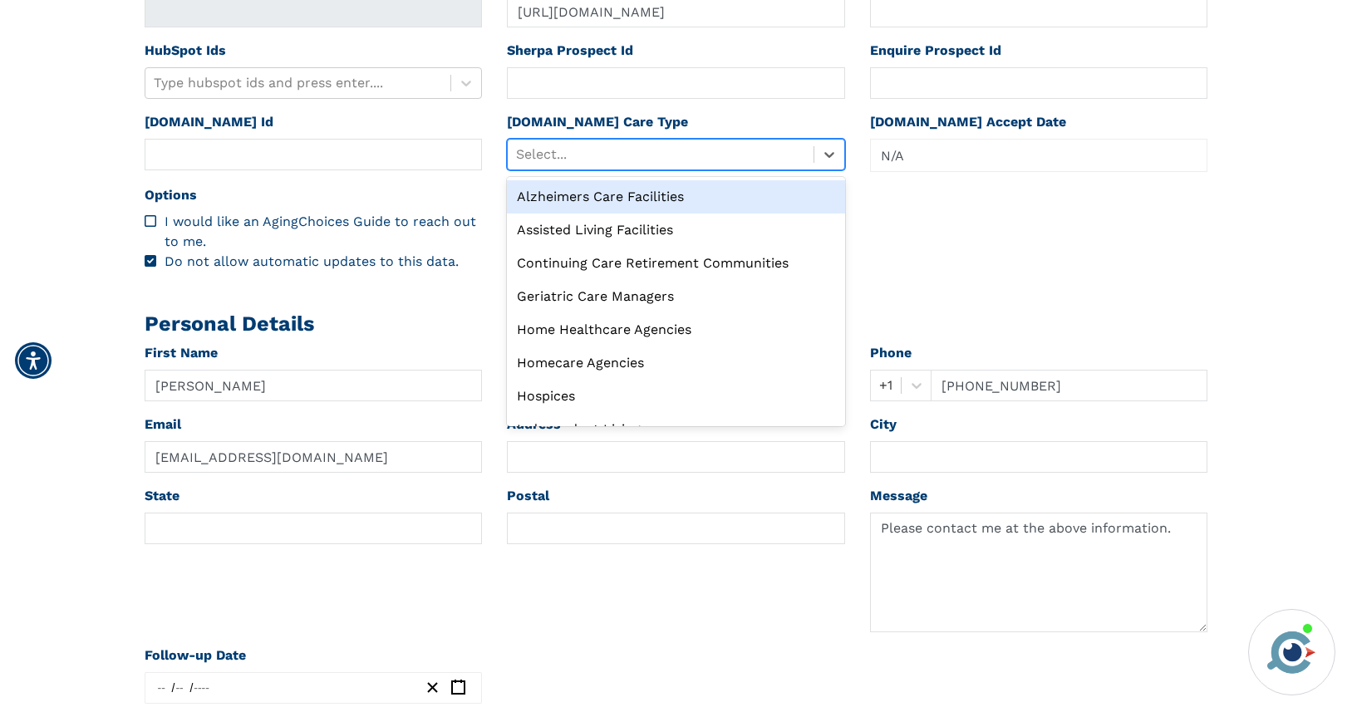
click at [652, 160] on div at bounding box center [660, 154] width 289 height 23
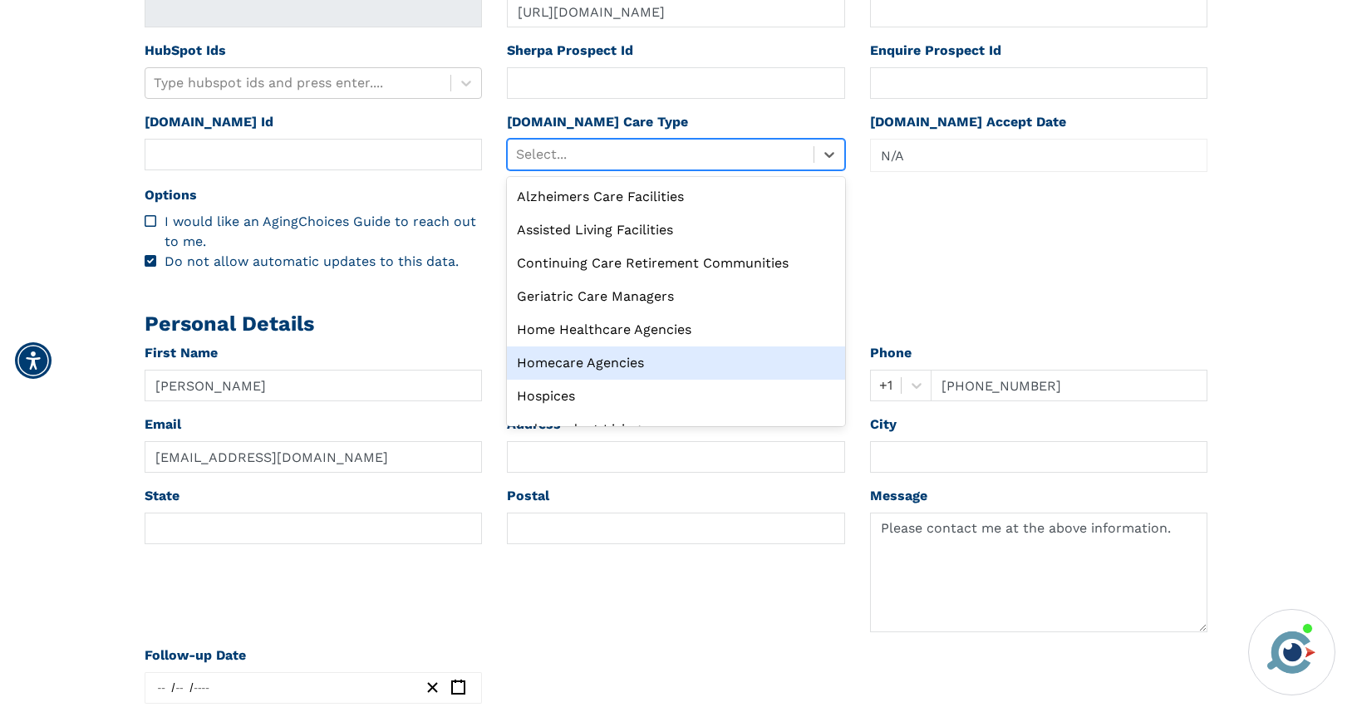
click at [623, 370] on div "Homecare Agencies" at bounding box center [676, 363] width 338 height 33
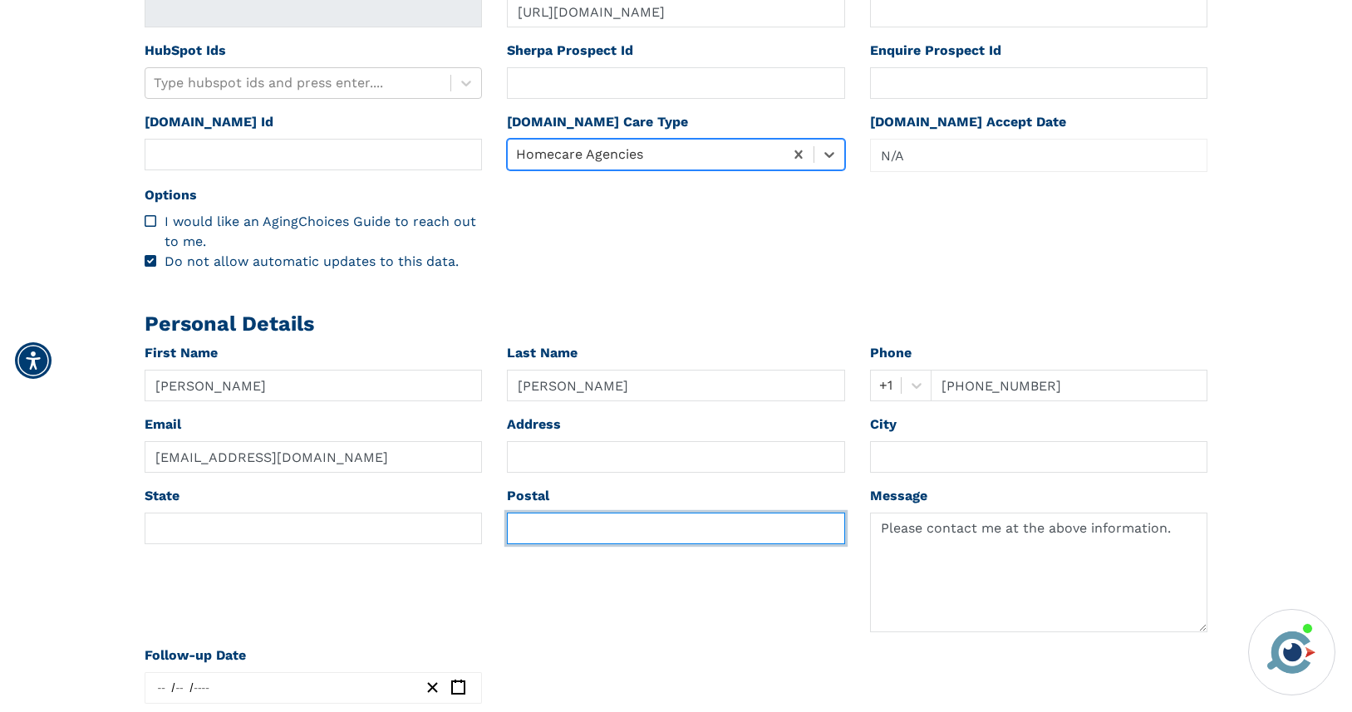
click at [538, 532] on input "text" at bounding box center [676, 529] width 338 height 32
paste input "32327"
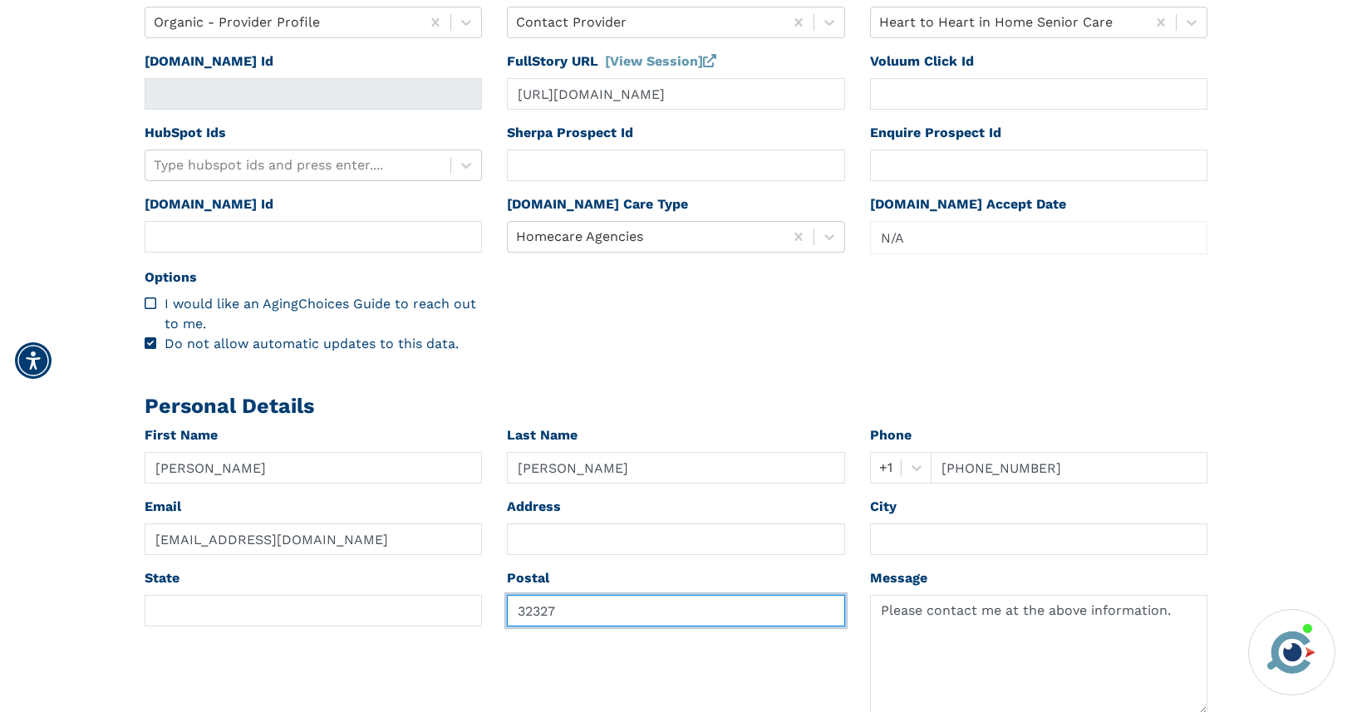
scroll to position [0, 0]
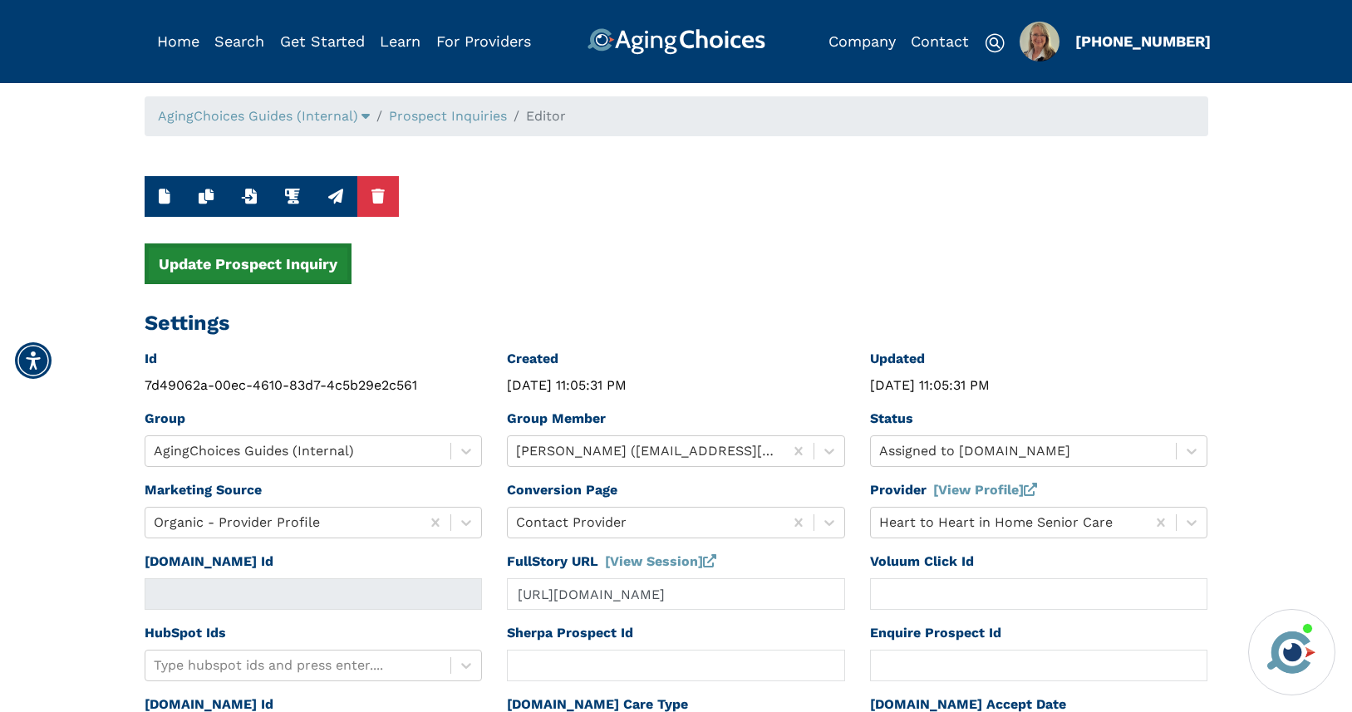
type input "32327"
click at [285, 278] on button "Update Prospect Inquiry" at bounding box center [248, 263] width 207 height 41
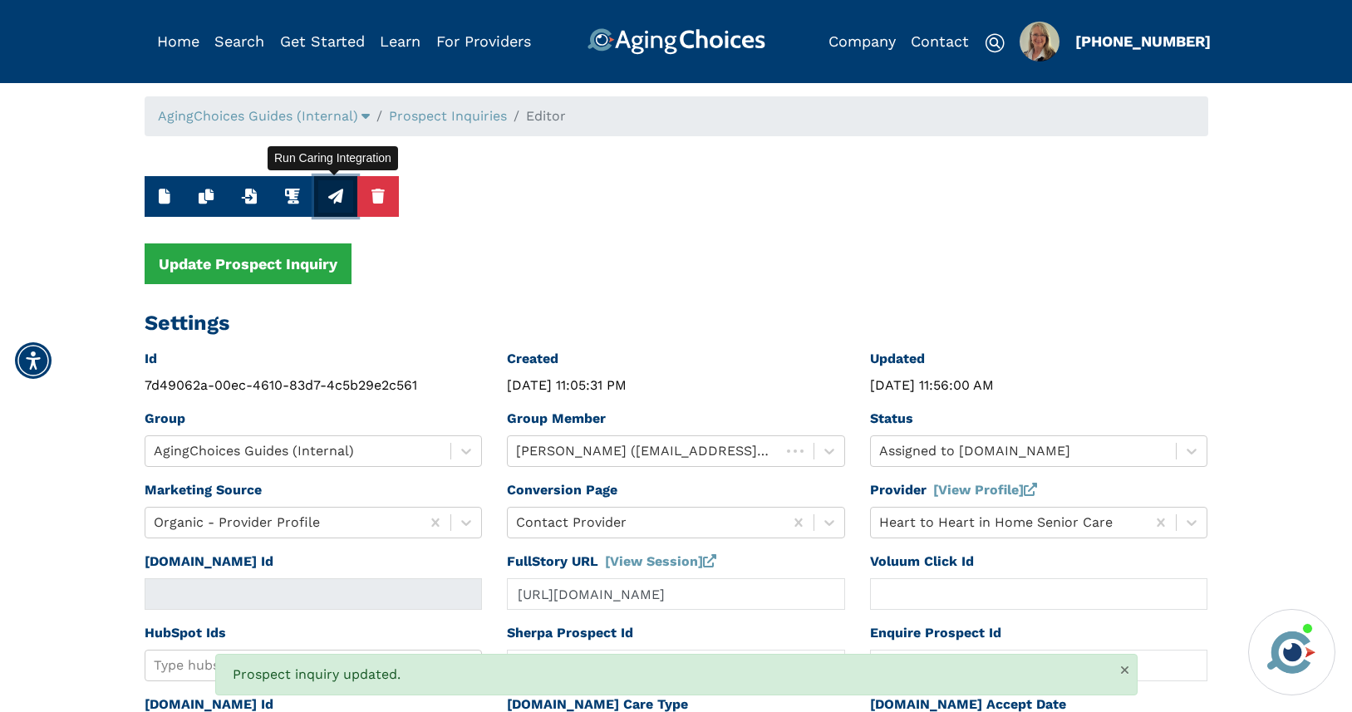
click at [336, 195] on icon "button" at bounding box center [335, 196] width 15 height 15
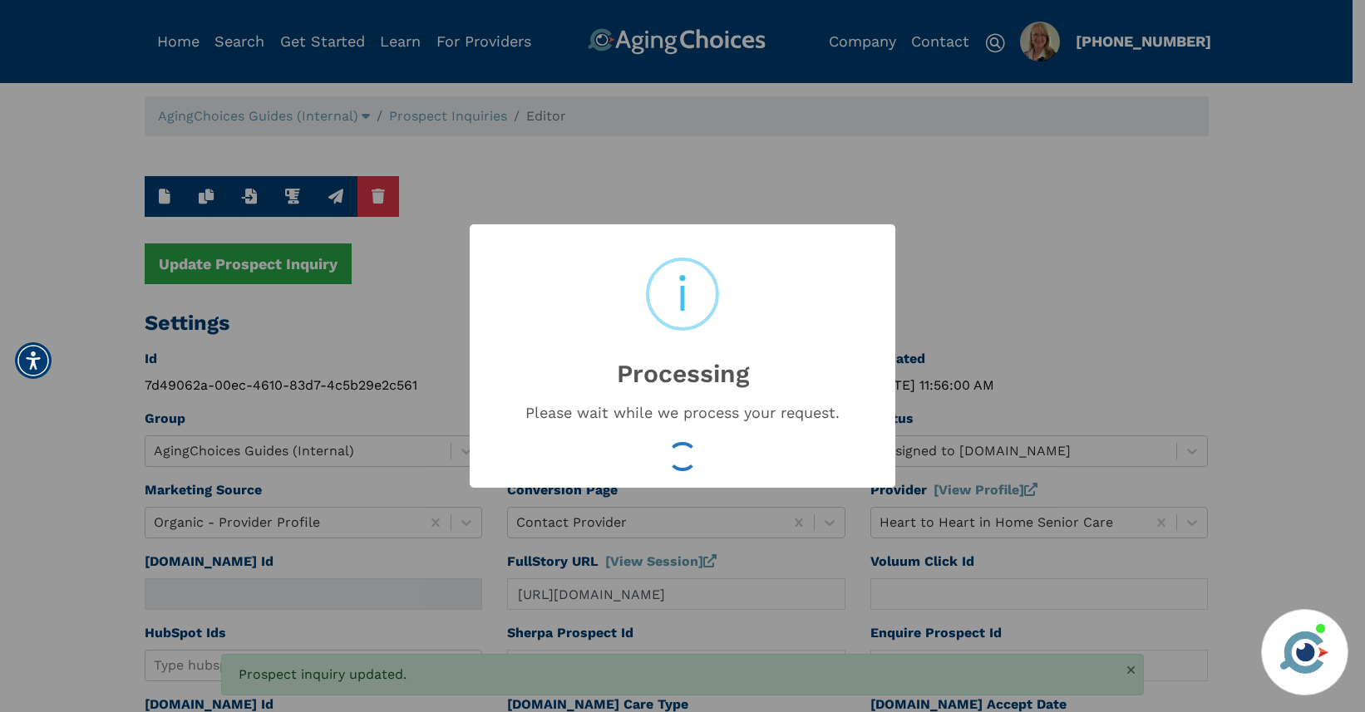
type input "16609888"
type input "Sep 17, 2025 11:56:02 AM"
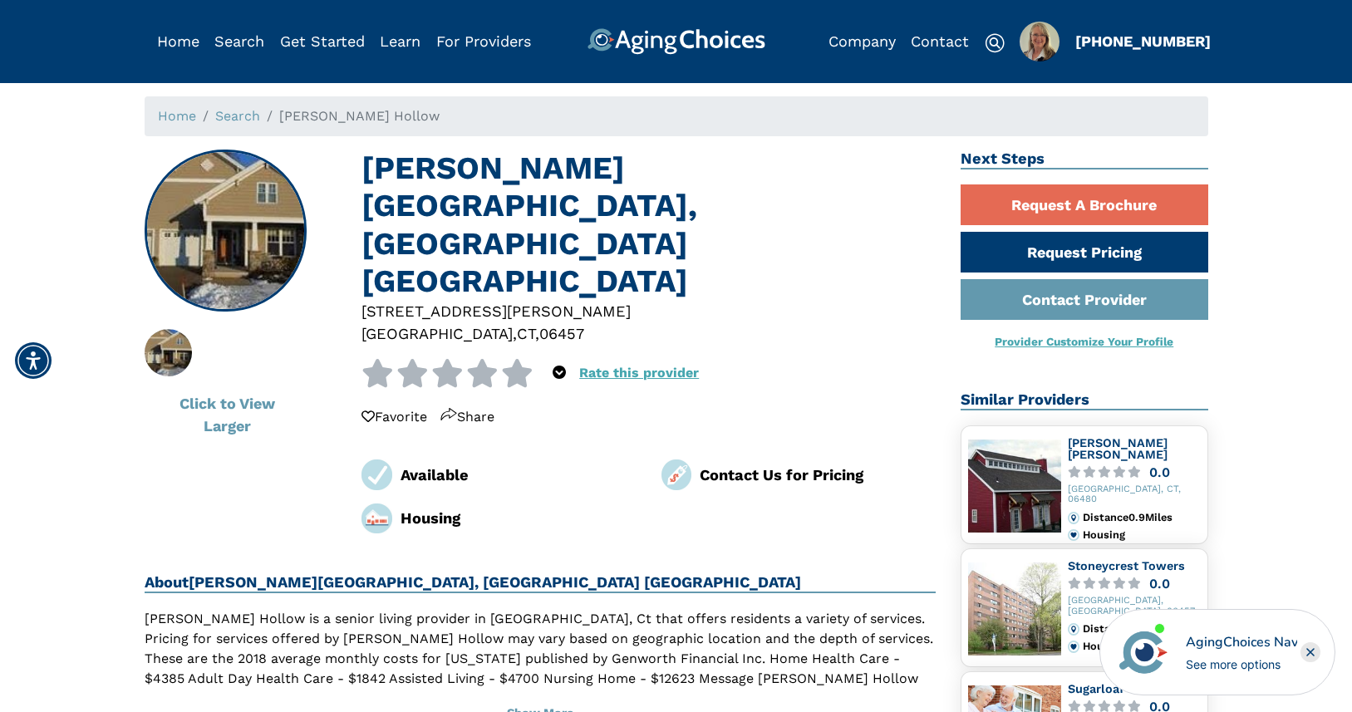
click at [539, 322] on div "06457" at bounding box center [561, 333] width 45 height 22
copy div "06457"
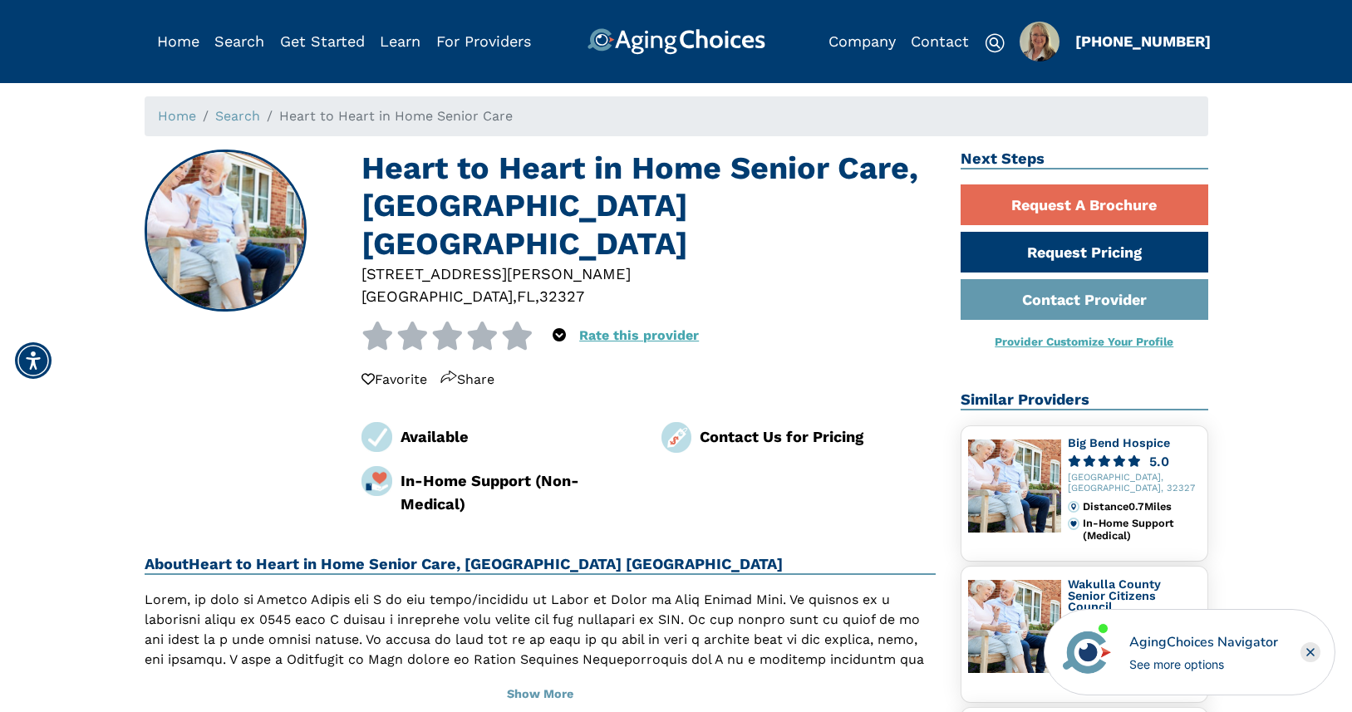
click at [539, 285] on div "32327" at bounding box center [561, 296] width 45 height 22
copy div "32327"
